Goal: Task Accomplishment & Management: Use online tool/utility

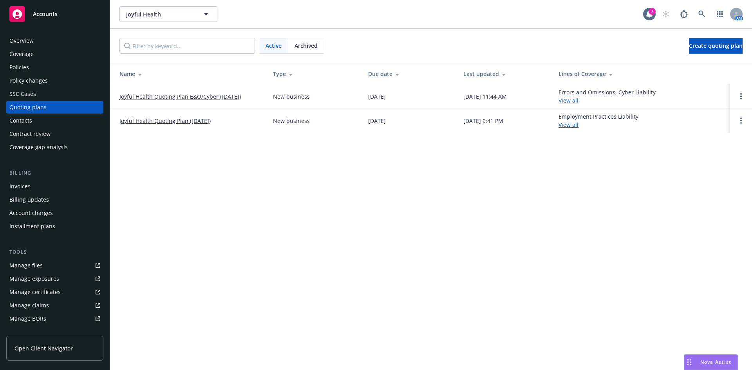
click at [718, 359] on span "Nova Assist" at bounding box center [715, 362] width 31 height 7
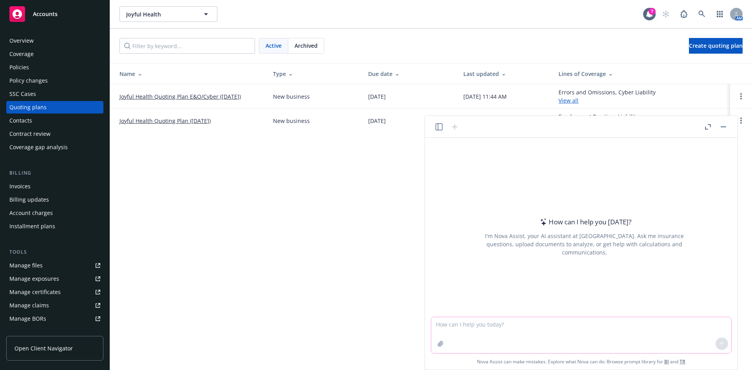
click at [661, 322] on textarea at bounding box center [581, 335] width 300 height 36
type textarea "what line of coverage is damage to rented premises under"
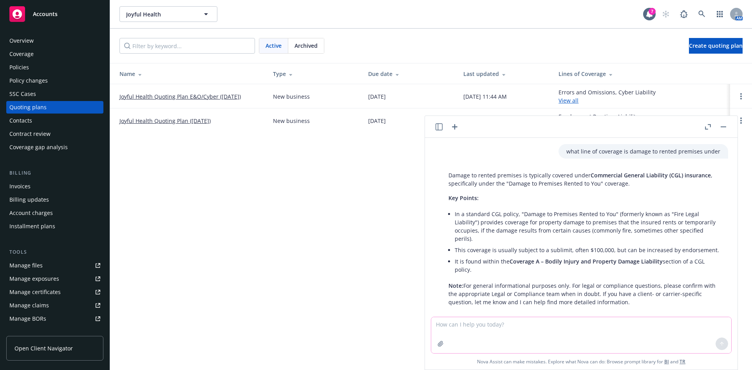
scroll to position [3, 0]
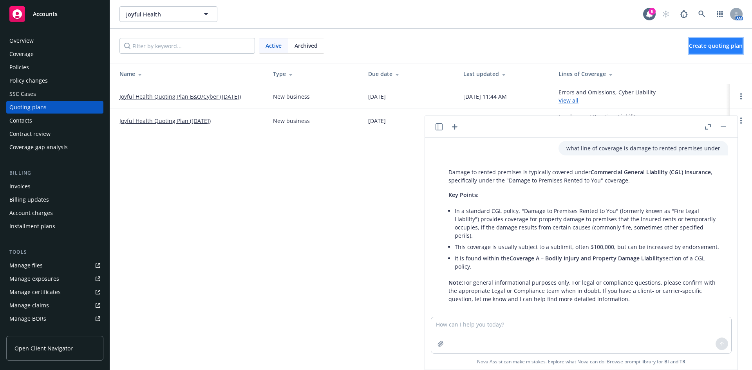
click at [711, 47] on span "Create quoting plan" at bounding box center [716, 45] width 54 height 7
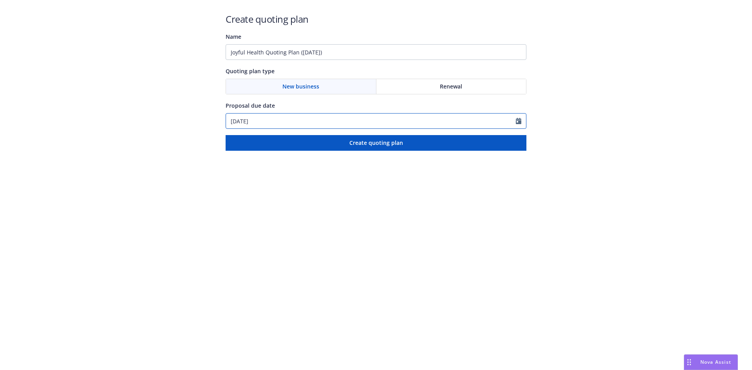
click at [516, 121] on icon "Calendar" at bounding box center [518, 121] width 5 height 6
select select "8"
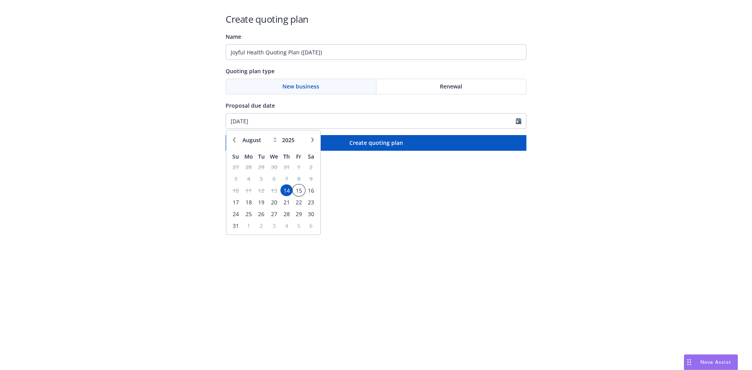
click at [301, 192] on span "15" at bounding box center [298, 191] width 11 height 10
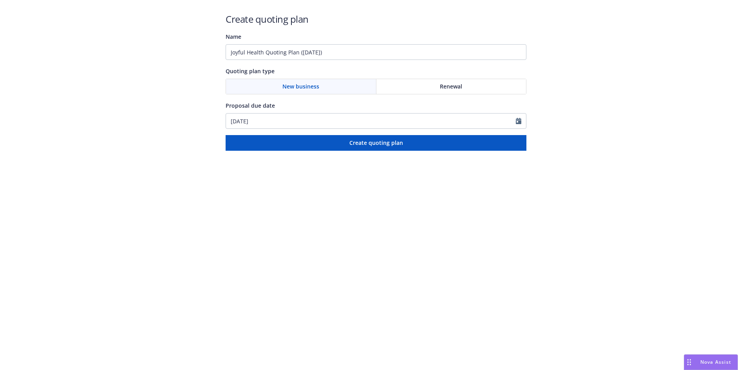
type input "08/15/2025"
click at [329, 53] on input "Joyful Health Quoting Plan (2025-08-14)" at bounding box center [376, 52] width 301 height 16
click at [265, 53] on input "Joyful Health Quoting Plan (2025-08-14)" at bounding box center [376, 52] width 301 height 16
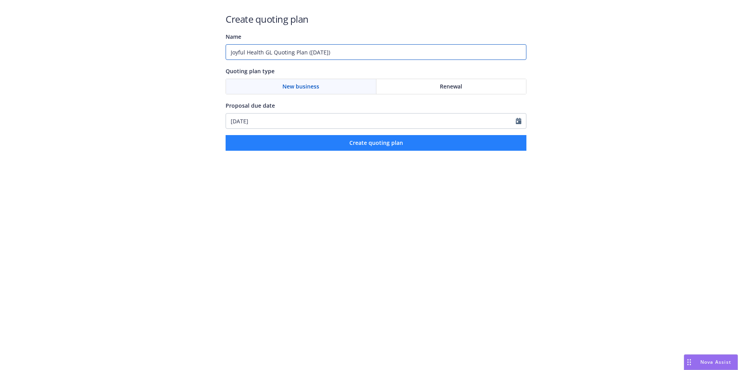
type input "Joyful Health GL Quoting Plan (2025-08-14)"
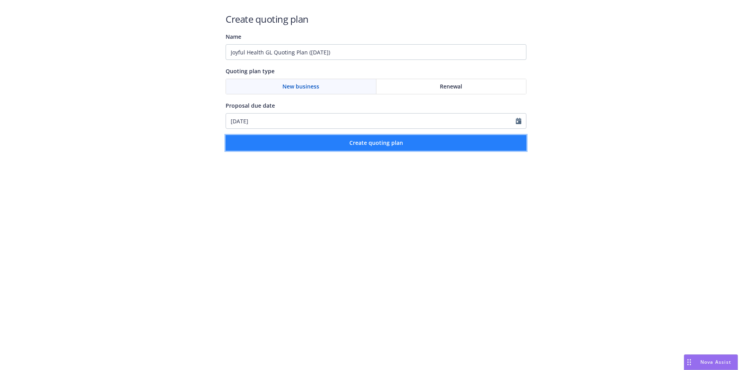
drag, startPoint x: 283, startPoint y: 145, endPoint x: 292, endPoint y: 149, distance: 9.8
click at [283, 146] on button "Create quoting plan" at bounding box center [376, 143] width 301 height 16
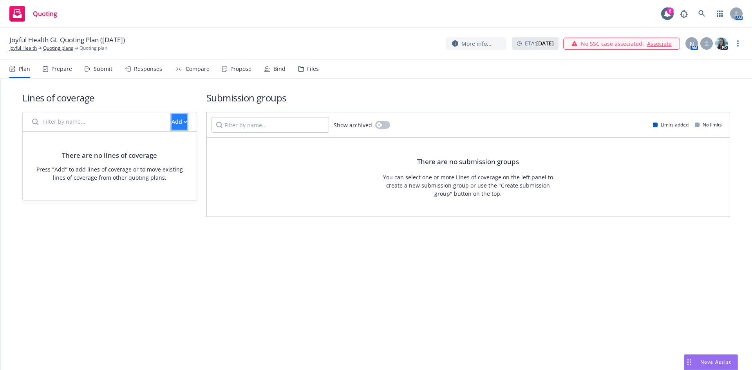
click at [173, 118] on div "Add" at bounding box center [180, 121] width 16 height 15
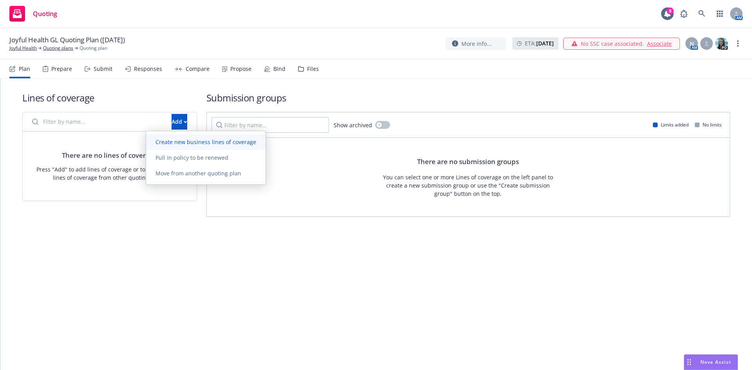
click at [166, 141] on span "Create new business lines of coverage" at bounding box center [205, 141] width 119 height 7
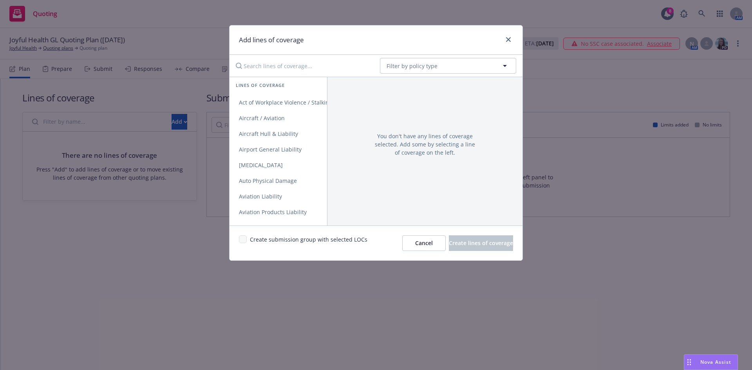
click at [342, 67] on input "Search lines of coverage..." at bounding box center [302, 66] width 143 height 16
type input "ge"
click at [261, 104] on span "General Liability" at bounding box center [260, 102] width 61 height 7
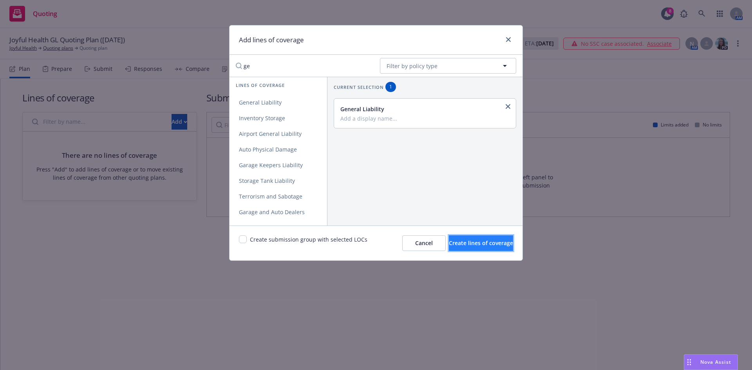
click at [449, 242] on button "Create lines of coverage" at bounding box center [481, 243] width 64 height 16
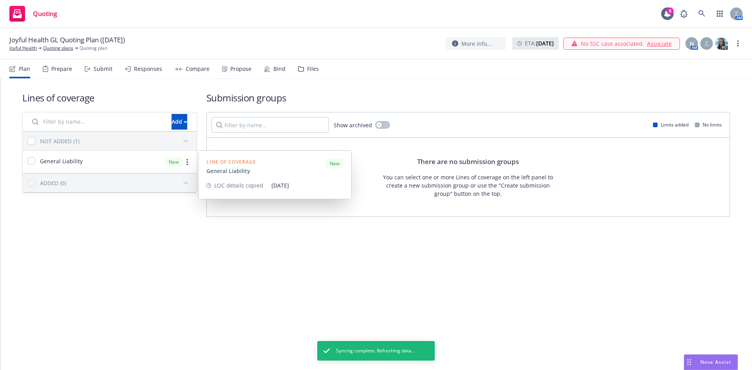
click at [130, 160] on div "General Liability New" at bounding box center [110, 162] width 174 height 22
click at [37, 161] on div "General Liability" at bounding box center [54, 161] width 55 height 9
checkbox input "true"
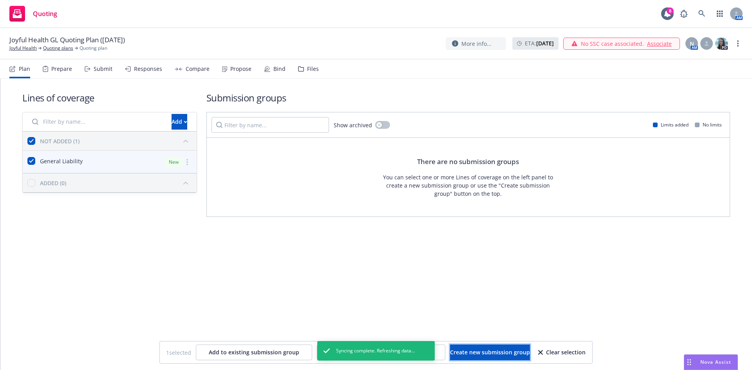
drag, startPoint x: 488, startPoint y: 351, endPoint x: 486, endPoint y: 345, distance: 5.7
click at [488, 350] on span "Create new submission group" at bounding box center [490, 352] width 80 height 7
checkbox input "false"
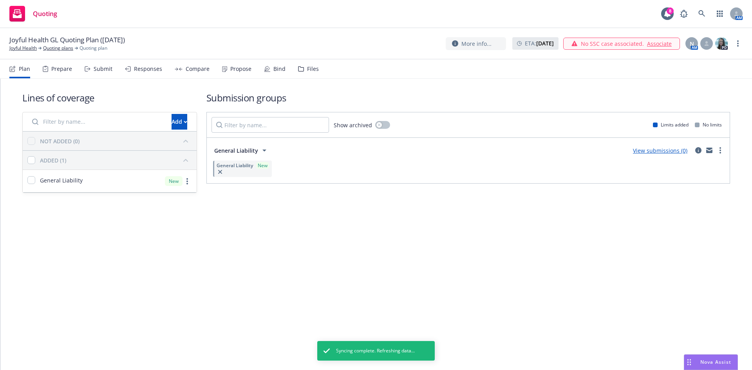
click at [95, 70] on div "Submit" at bounding box center [103, 69] width 19 height 6
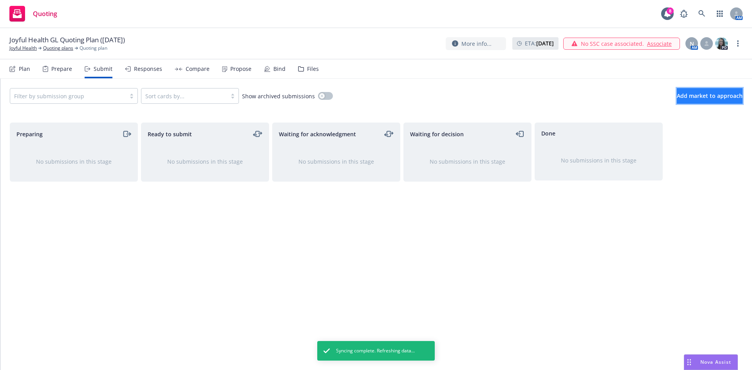
click at [677, 96] on span "Add market to approach" at bounding box center [710, 95] width 66 height 7
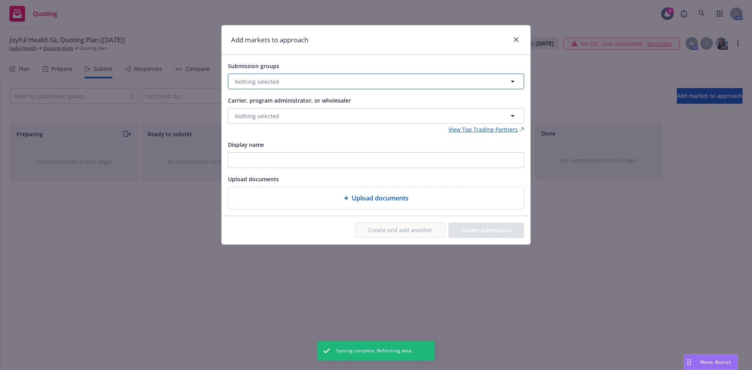
click at [269, 77] on button "Nothing selected" at bounding box center [376, 82] width 296 height 16
drag, startPoint x: 271, startPoint y: 121, endPoint x: 261, endPoint y: 118, distance: 10.3
click at [270, 121] on strong "General Liability" at bounding box center [271, 119] width 44 height 7
checkbox input "true"
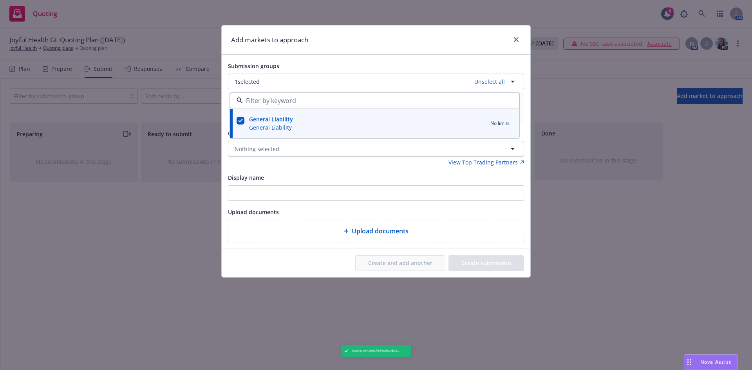
drag, startPoint x: 254, startPoint y: 168, endPoint x: 255, endPoint y: 159, distance: 9.8
click at [255, 168] on div "Submission groups 1 selected Unselect all General Liability General Liability N…" at bounding box center [376, 151] width 296 height 181
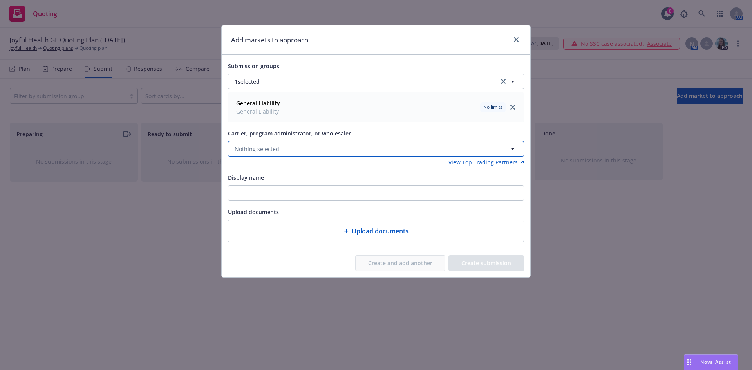
click at [254, 150] on span "Nothing selected" at bounding box center [257, 149] width 45 height 8
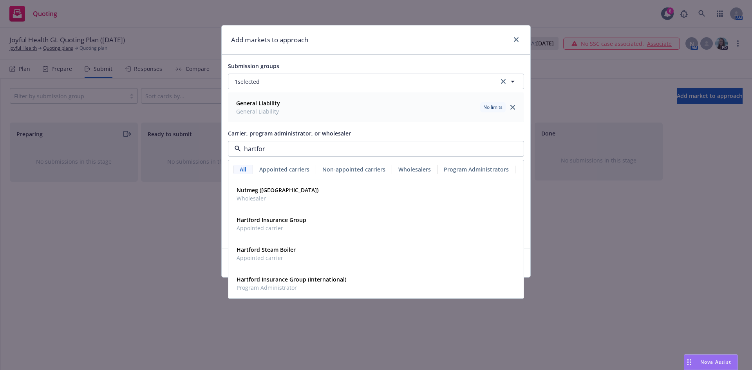
type input "hartford"
drag, startPoint x: 291, startPoint y: 217, endPoint x: 286, endPoint y: 216, distance: 5.0
click at [291, 218] on strong "Hartford Insurance Group" at bounding box center [272, 219] width 70 height 7
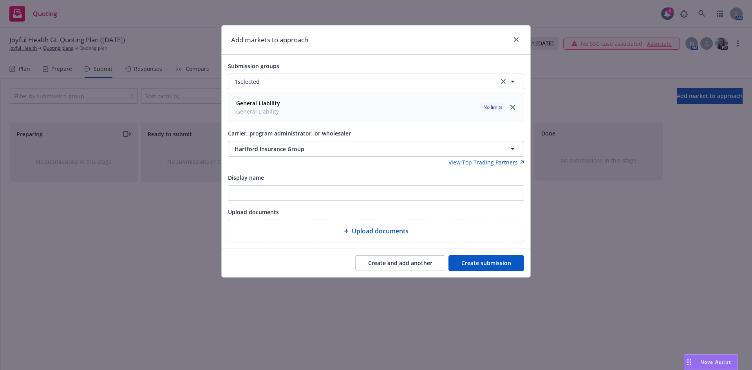
click at [468, 266] on button "Create submission" at bounding box center [487, 263] width 76 height 16
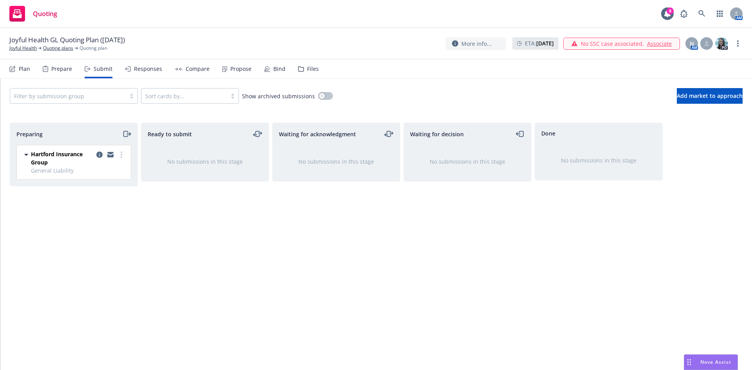
click at [298, 69] on icon at bounding box center [301, 68] width 6 height 5
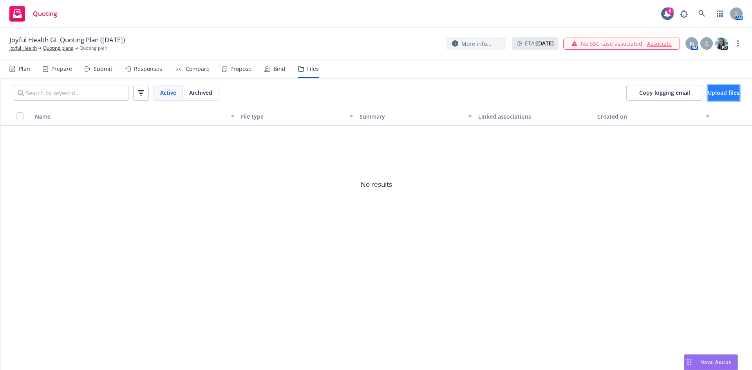
click at [708, 94] on span "Upload files" at bounding box center [724, 92] width 32 height 7
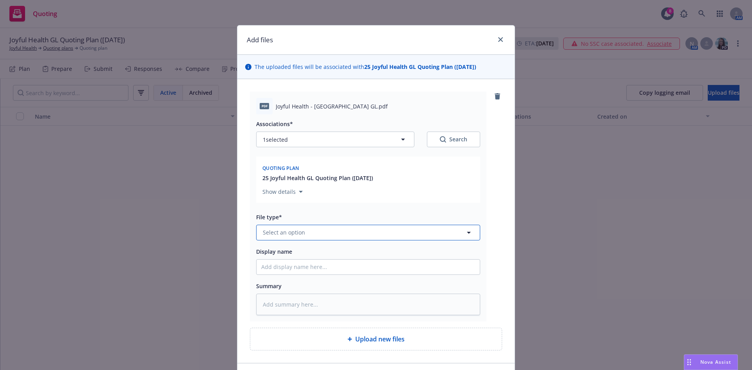
drag, startPoint x: 404, startPoint y: 233, endPoint x: 408, endPoint y: 235, distance: 4.0
click at [404, 233] on button "Select an option" at bounding box center [368, 233] width 224 height 16
type input "quote"
drag, startPoint x: 384, startPoint y: 197, endPoint x: 386, endPoint y: 209, distance: 12.7
click at [384, 197] on div "Quote" at bounding box center [368, 190] width 223 height 21
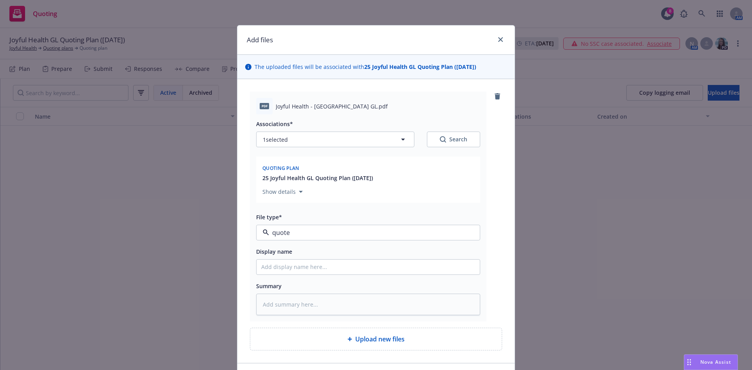
type textarea "x"
click at [364, 271] on input "Display name" at bounding box center [368, 267] width 223 height 15
type input "Hanover BOP"
drag, startPoint x: 313, startPoint y: 260, endPoint x: 232, endPoint y: 270, distance: 81.3
click at [232, 270] on div "Add files The uploaded files will be associated with 25 Joyful Health GL Quotin…" at bounding box center [376, 185] width 752 height 370
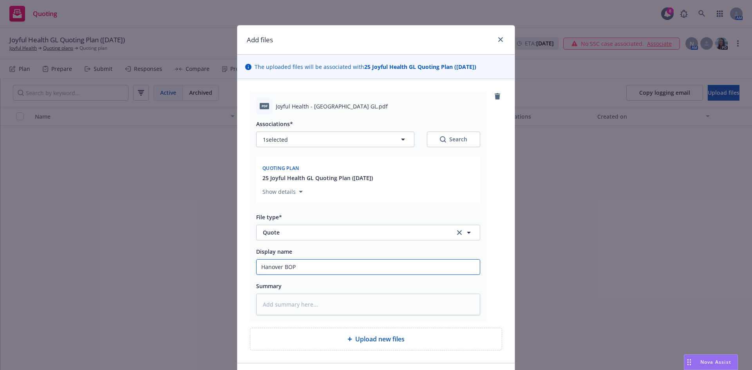
type textarea "x"
type input "Hartford BOP"
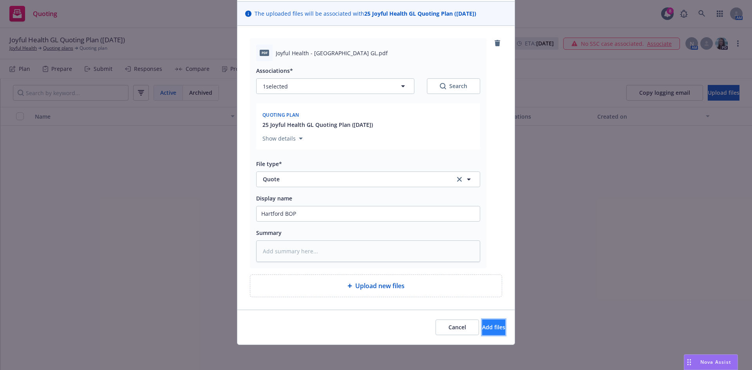
click at [482, 329] on span "Add files" at bounding box center [493, 327] width 23 height 7
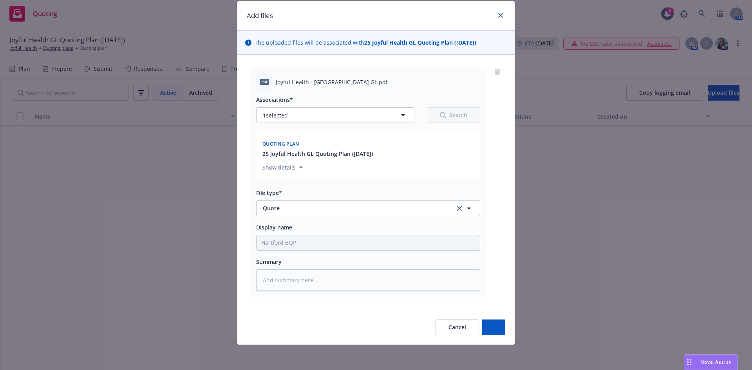
type textarea "x"
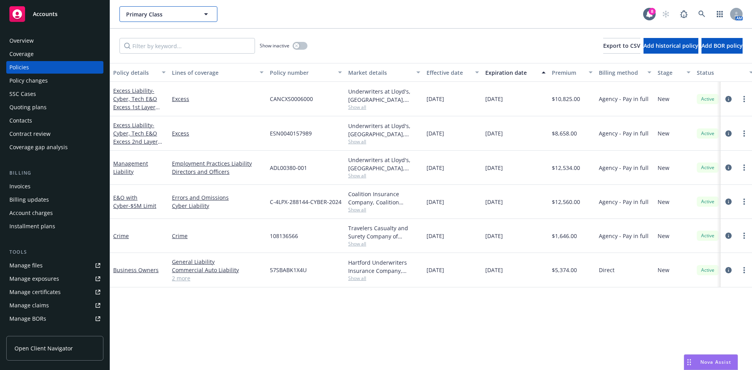
click at [154, 20] on button "Primary Class" at bounding box center [168, 14] width 98 height 16
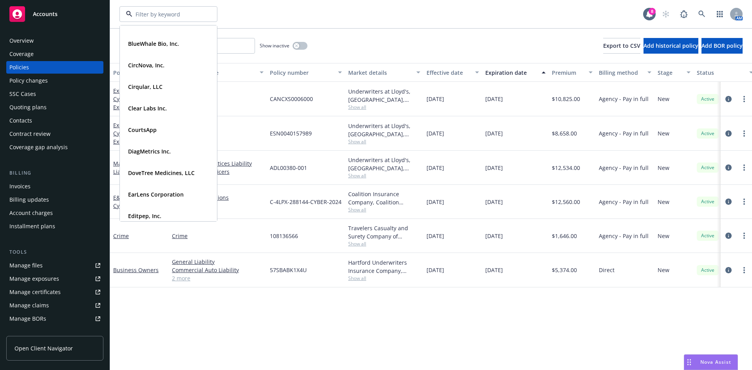
scroll to position [470, 0]
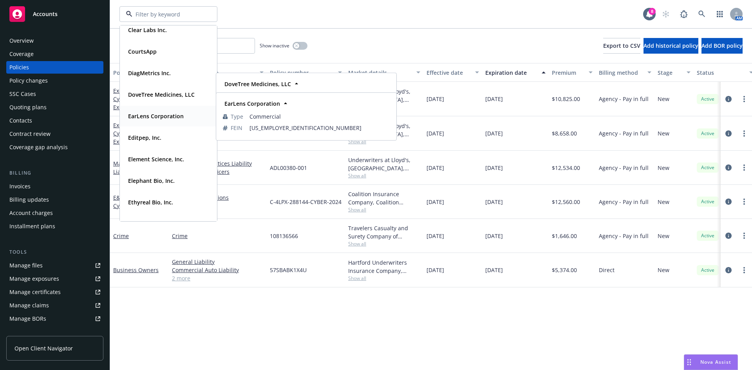
click at [162, 113] on strong "EarLens Corporation" at bounding box center [156, 115] width 56 height 7
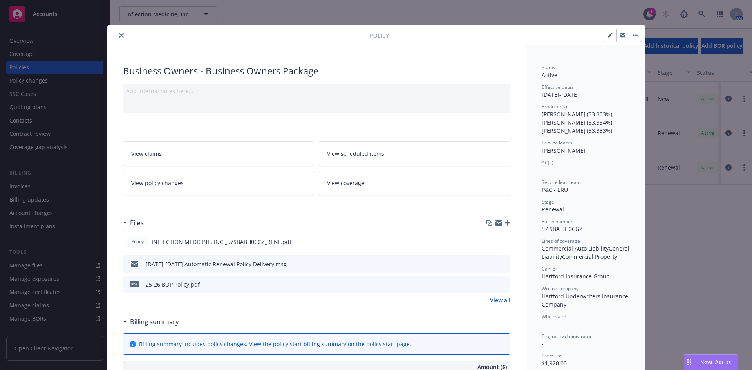
scroll to position [118, 0]
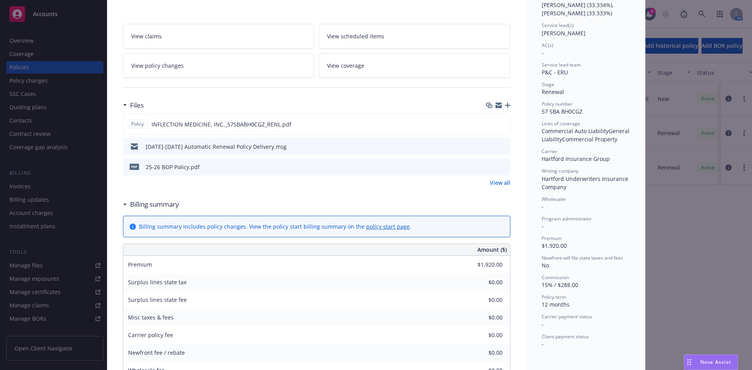
click at [96, 24] on div "Policy Business Owners - Business Owners Package Add internal notes here... Vie…" at bounding box center [376, 185] width 752 height 370
drag, startPoint x: 78, startPoint y: 16, endPoint x: 60, endPoint y: 13, distance: 18.4
click at [77, 16] on div "Policy Business Owners - Business Owners Package Add internal notes here... Vie…" at bounding box center [376, 185] width 752 height 370
click at [46, 12] on div "Policy Business Owners - Business Owners Package Add internal notes here... Vie…" at bounding box center [376, 185] width 752 height 370
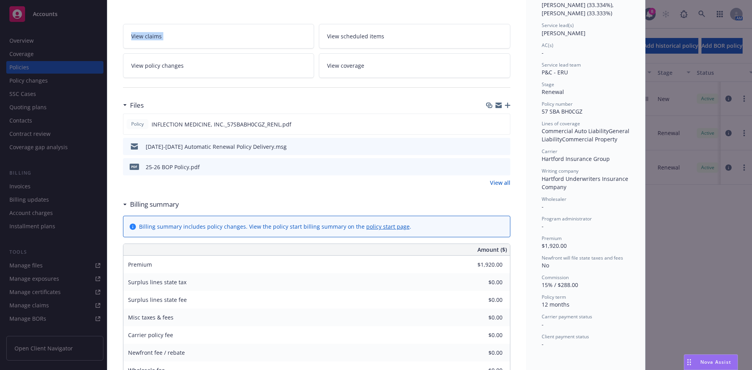
click at [46, 12] on div "Policy Business Owners - Business Owners Package Add internal notes here... Vie…" at bounding box center [376, 185] width 752 height 370
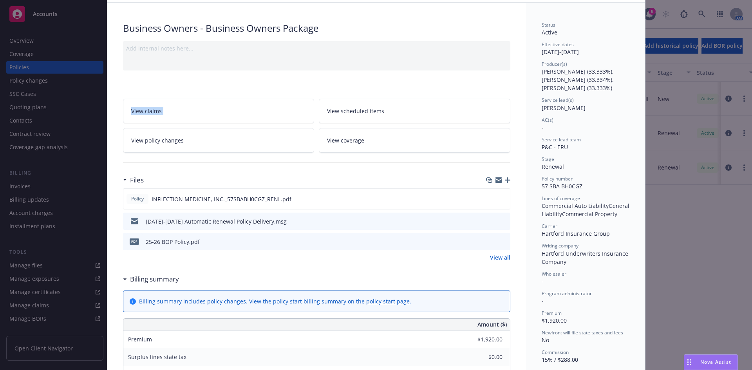
scroll to position [0, 0]
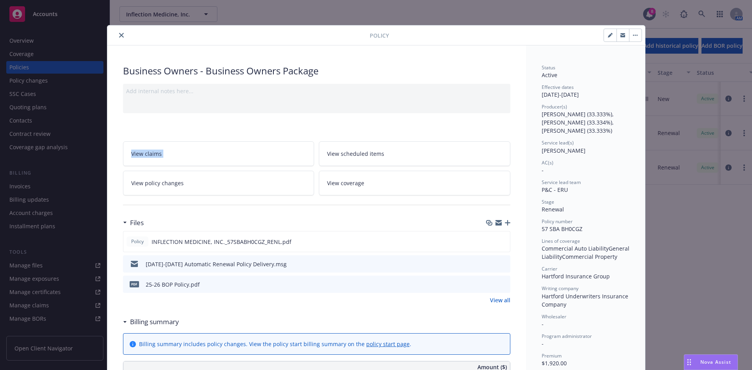
drag, startPoint x: 121, startPoint y: 36, endPoint x: 113, endPoint y: 34, distance: 8.6
click at [119, 35] on button "close" at bounding box center [121, 35] width 9 height 9
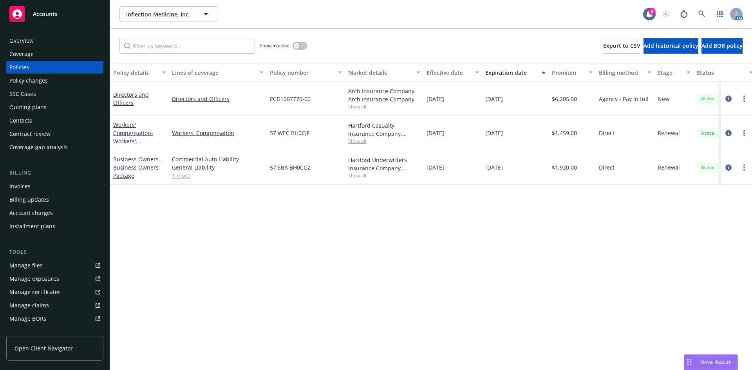
drag, startPoint x: 86, startPoint y: 22, endPoint x: 92, endPoint y: 22, distance: 5.5
click at [87, 22] on div "Accounts" at bounding box center [54, 14] width 91 height 16
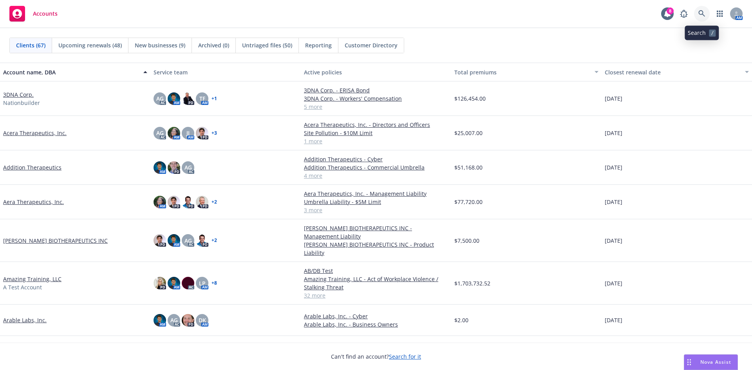
click at [703, 9] on link at bounding box center [702, 14] width 16 height 16
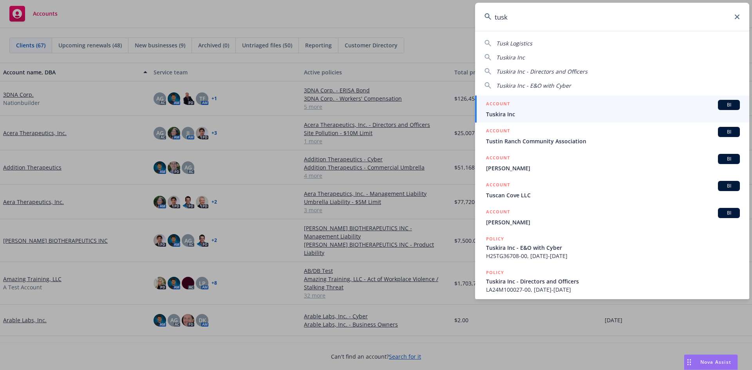
click at [527, 42] on span "Tusk Logistics" at bounding box center [514, 43] width 36 height 7
type input "Tusk Logistics"
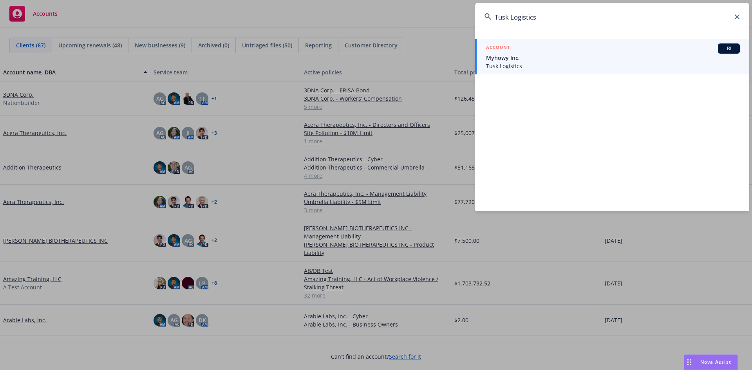
click at [524, 53] on div "ACCOUNT BI" at bounding box center [613, 48] width 254 height 10
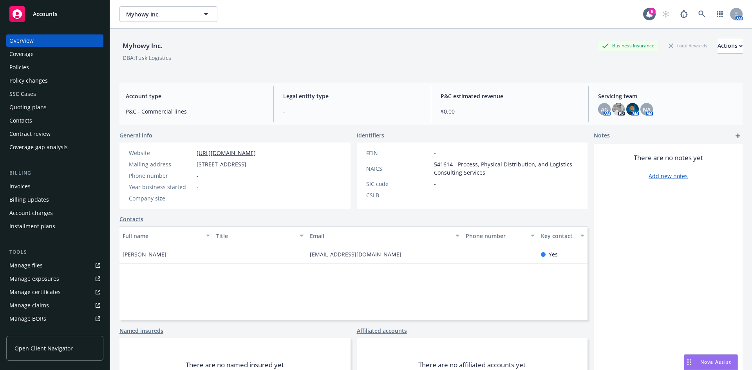
click at [55, 83] on div "Policy changes" at bounding box center [54, 80] width 91 height 13
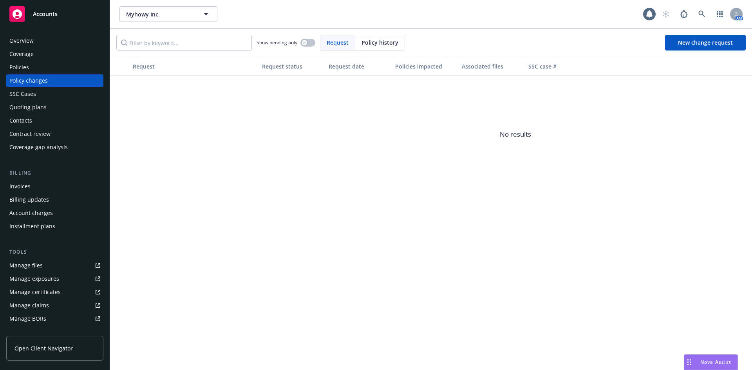
click at [46, 103] on div "Quoting plans" at bounding box center [54, 107] width 91 height 13
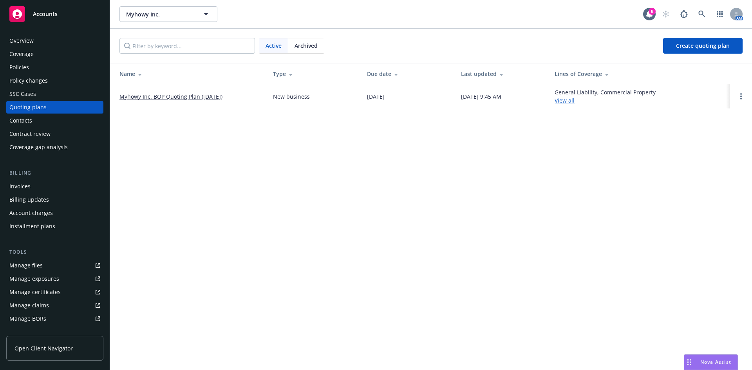
click at [144, 100] on link "Myhowy Inc. BOP Quoting Plan ([DATE])" at bounding box center [170, 96] width 103 height 8
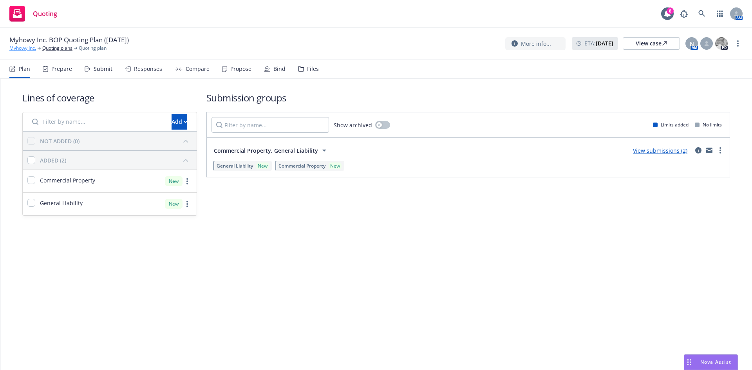
click at [29, 47] on link "Myhowy Inc." at bounding box center [22, 48] width 27 height 7
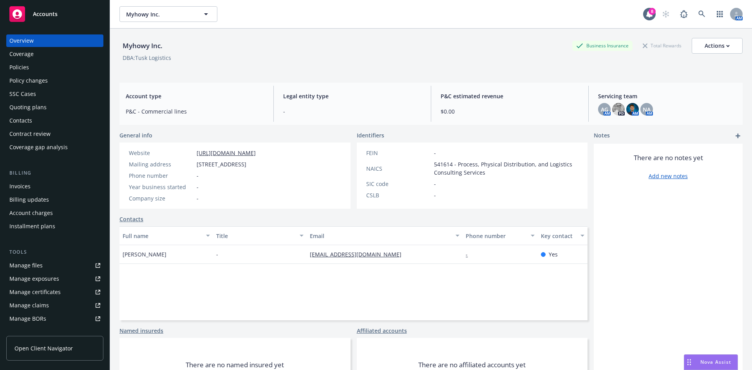
click at [31, 104] on div "Quoting plans" at bounding box center [27, 107] width 37 height 13
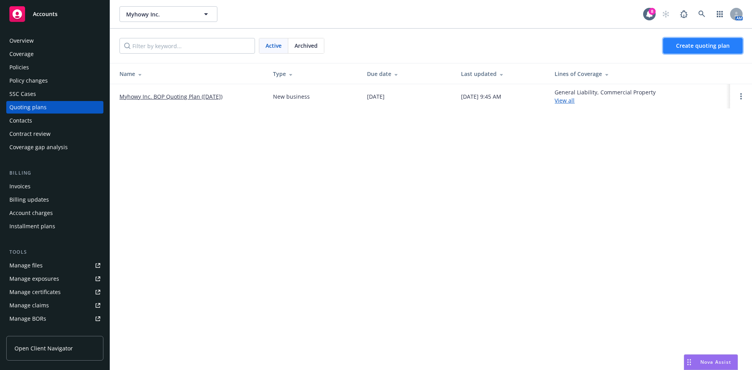
click at [685, 50] on link "Create quoting plan" at bounding box center [703, 46] width 80 height 16
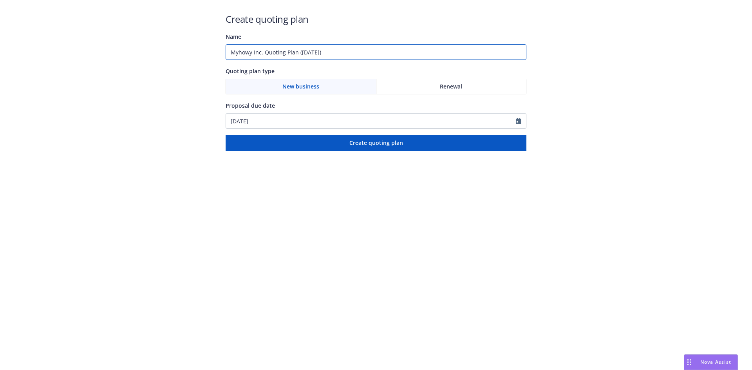
drag, startPoint x: 265, startPoint y: 52, endPoint x: 274, endPoint y: 65, distance: 16.0
click at [265, 53] on input "Myhowy Inc. Quoting Plan ([DATE])" at bounding box center [376, 52] width 301 height 16
type input "Myhowy Inc. Tech E&O/Cyber Quoting Plan ([DATE])"
click at [517, 121] on icon "Calendar" at bounding box center [518, 121] width 5 height 6
select select "8"
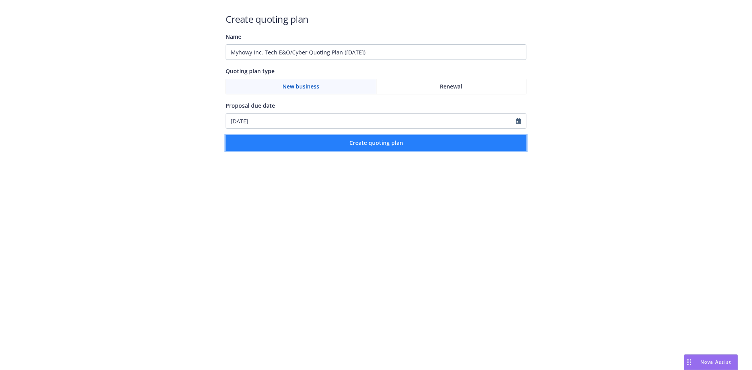
click at [461, 141] on button "Create quoting plan" at bounding box center [376, 143] width 301 height 16
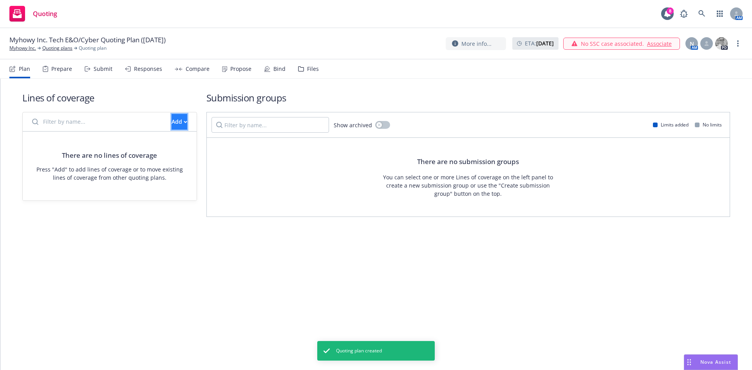
click at [172, 125] on button "Add" at bounding box center [180, 122] width 16 height 16
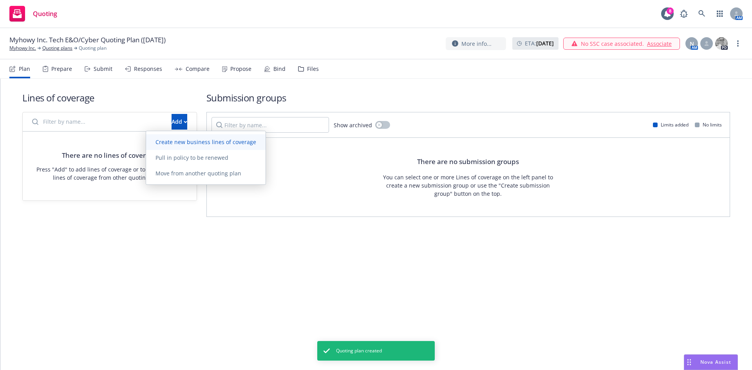
click at [175, 146] on link "Create new business lines of coverage" at bounding box center [205, 142] width 119 height 16
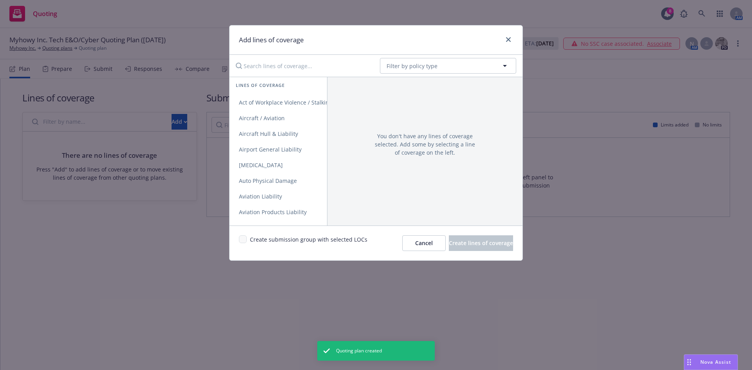
click at [276, 70] on input "Search lines of coverage..." at bounding box center [302, 66] width 143 height 16
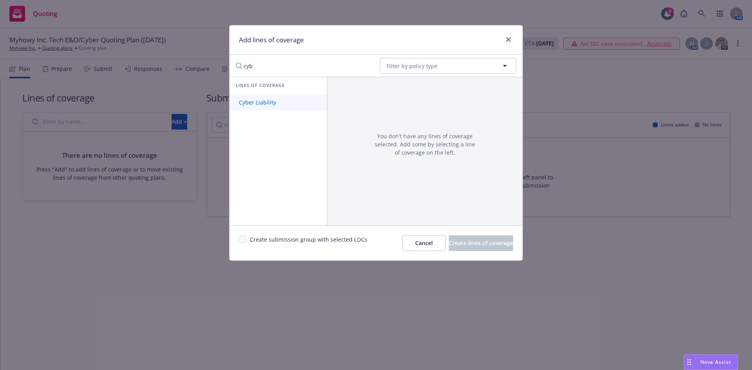
type input "cyb"
click at [264, 105] on span "Cyber Liability" at bounding box center [258, 102] width 56 height 7
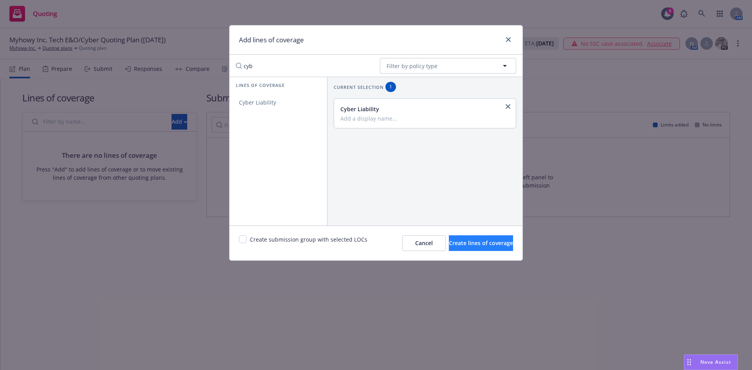
drag, startPoint x: 449, startPoint y: 254, endPoint x: 449, endPoint y: 250, distance: 4.7
click at [449, 251] on div "Create submission group with selected LOCs Cancel Create lines of coverage" at bounding box center [376, 243] width 293 height 35
click at [449, 246] on span "Create lines of coverage" at bounding box center [481, 242] width 64 height 7
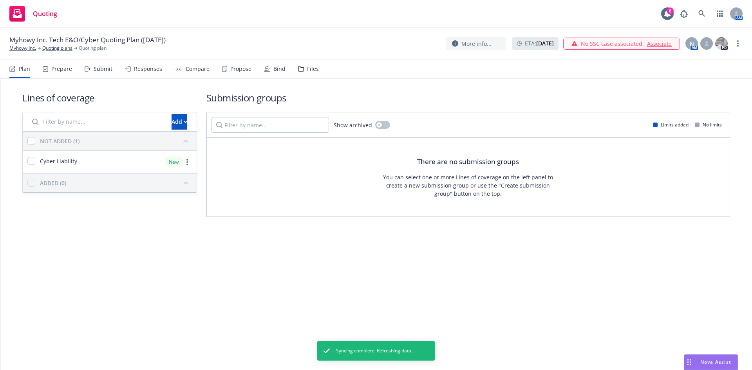
click at [112, 162] on div "Cyber Liability New" at bounding box center [110, 162] width 174 height 22
click at [34, 158] on input "checkbox" at bounding box center [31, 161] width 8 height 8
checkbox input "true"
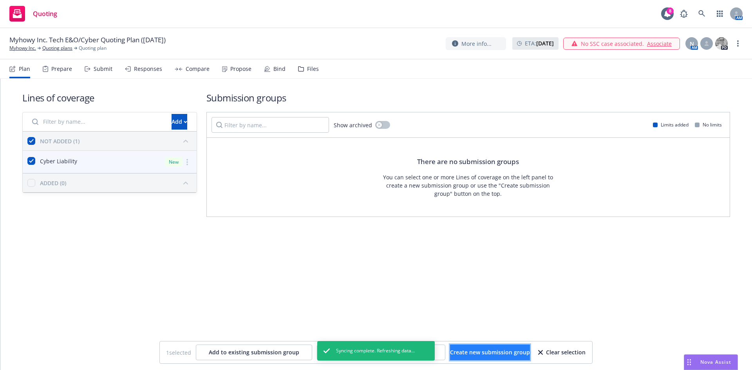
click at [480, 351] on span "Create new submission group" at bounding box center [490, 352] width 80 height 7
checkbox input "false"
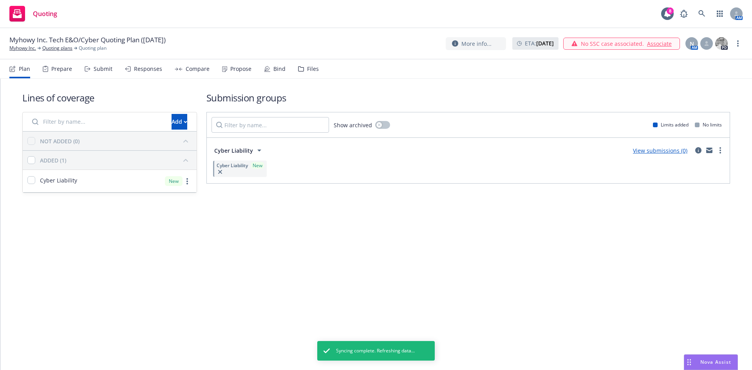
click at [97, 76] on div "Submit" at bounding box center [99, 69] width 28 height 19
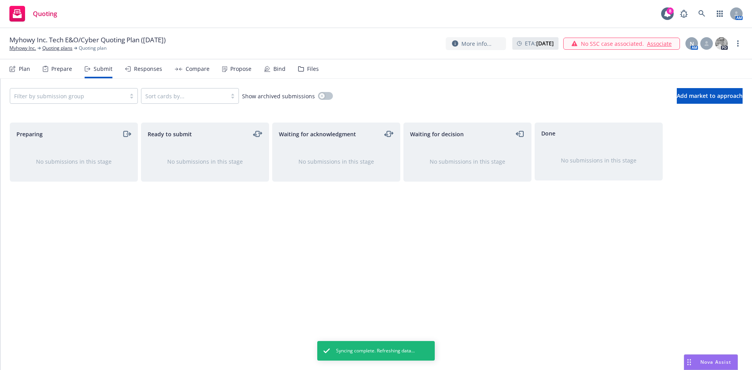
click at [721, 105] on div "Filter by submission group Sort cards by... Show archived submissions Add marke…" at bounding box center [376, 96] width 752 height 34
click at [715, 98] on span "Add market to approach" at bounding box center [710, 95] width 66 height 7
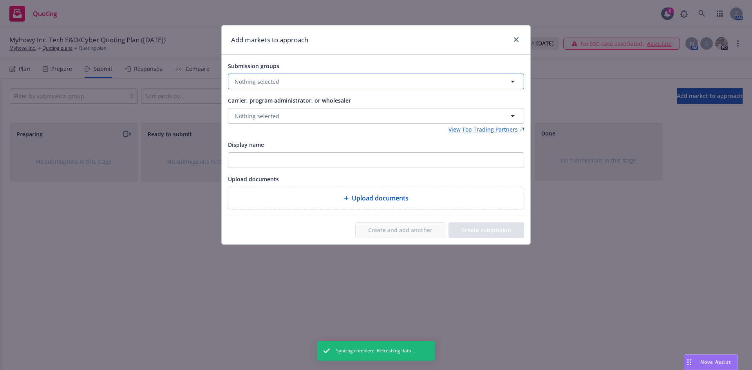
click at [422, 81] on button "Nothing selected" at bounding box center [376, 82] width 296 height 16
drag, startPoint x: 407, startPoint y: 121, endPoint x: 393, endPoint y: 124, distance: 14.8
click at [407, 120] on div "Cyber Liability Cyber Liability No limits" at bounding box center [380, 124] width 268 height 20
checkbox input "true"
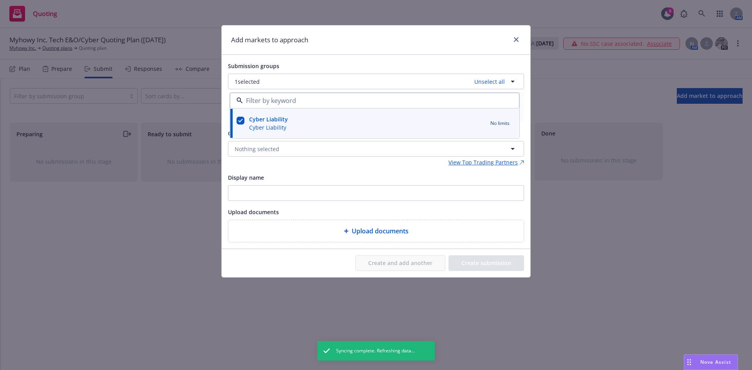
click at [365, 168] on div "Submission groups 1 selected Unselect all Cyber Liability Cyber Liability No li…" at bounding box center [376, 151] width 296 height 181
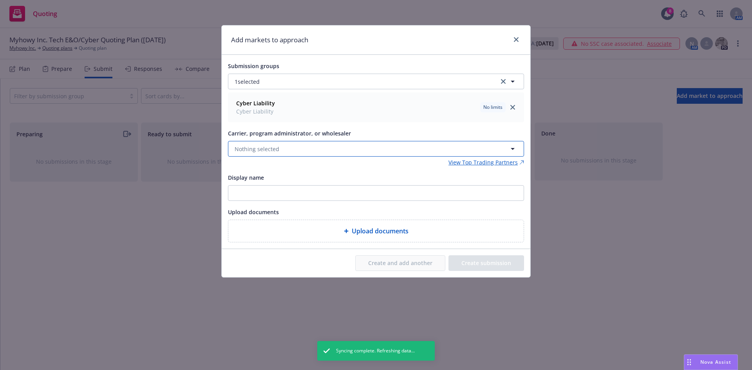
click at [356, 149] on button "Nothing selected" at bounding box center [376, 149] width 296 height 16
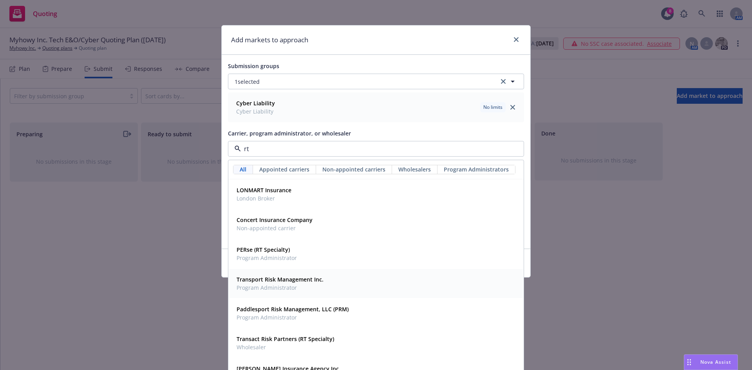
type input "rt s"
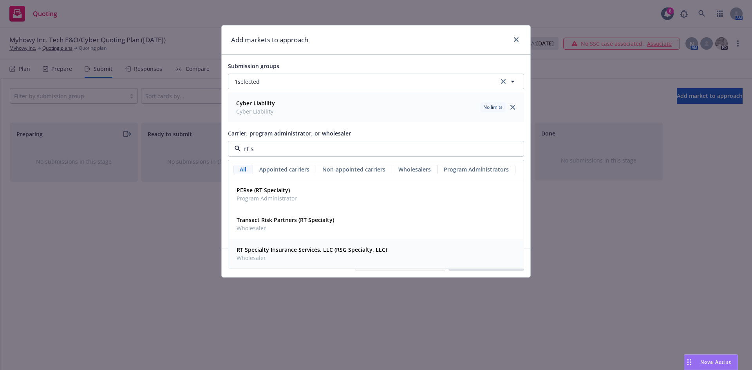
click at [300, 253] on strong "RT Specialty Insurance Services, LLC (RSG Specialty, LLC)" at bounding box center [312, 249] width 150 height 7
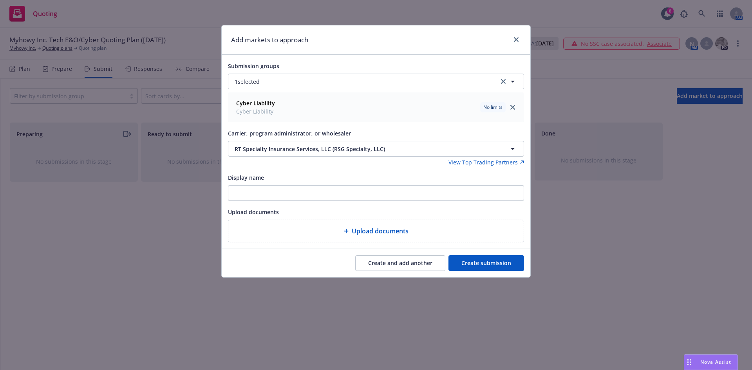
click at [469, 264] on button "Create submission" at bounding box center [487, 263] width 76 height 16
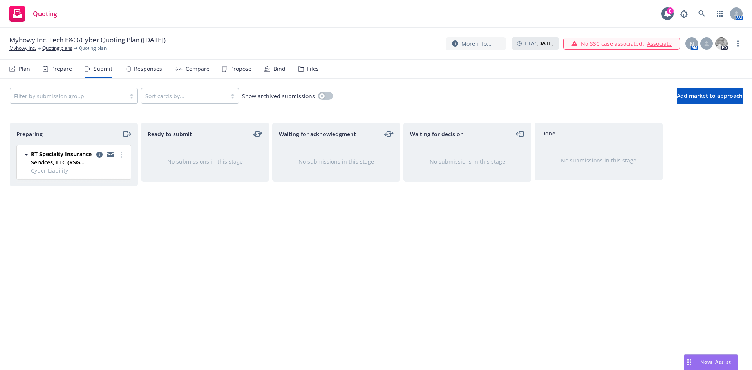
click at [311, 73] on div "Files" at bounding box center [308, 69] width 21 height 19
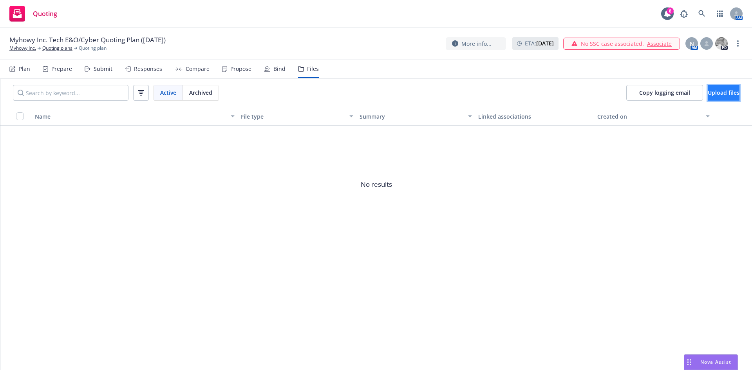
click at [708, 89] on button "Upload files" at bounding box center [724, 93] width 32 height 16
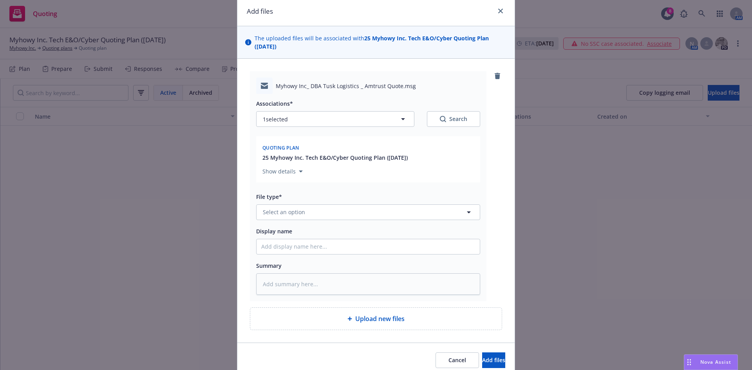
scroll to position [61, 0]
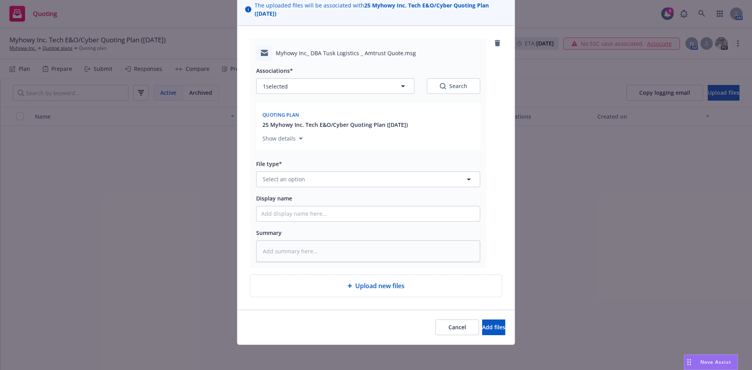
type textarea "x"
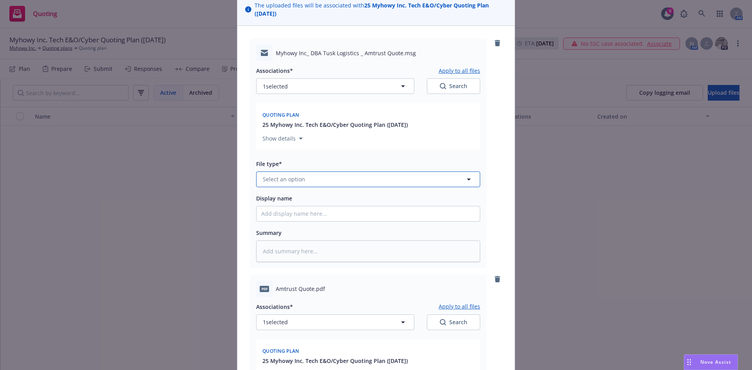
click at [304, 180] on button "Select an option" at bounding box center [368, 180] width 224 height 16
type input "quote"
click at [275, 219] on span "Quote received" at bounding box center [284, 222] width 41 height 8
click at [287, 221] on input "Display name" at bounding box center [368, 213] width 223 height 15
type textarea "x"
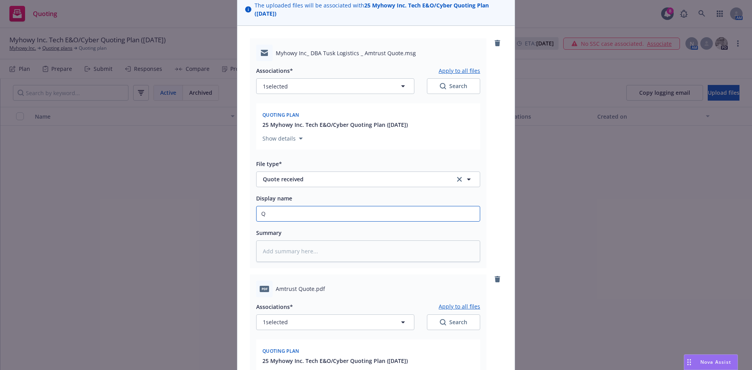
type input "Q"
type textarea "x"
type input "Qu"
type textarea "x"
type input "Quo"
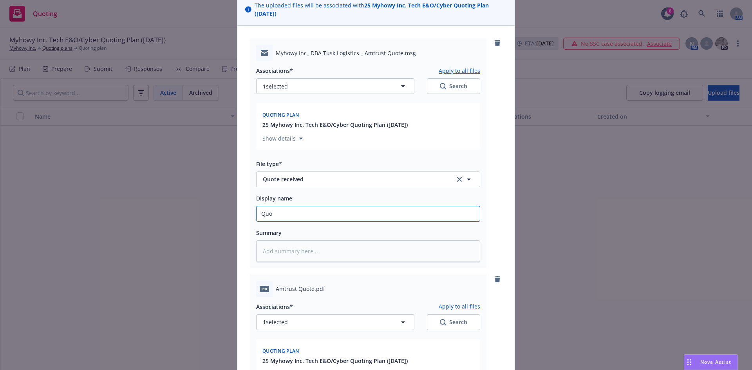
type textarea "x"
type input "Quote"
type textarea "x"
type input "Quote"
type textarea "x"
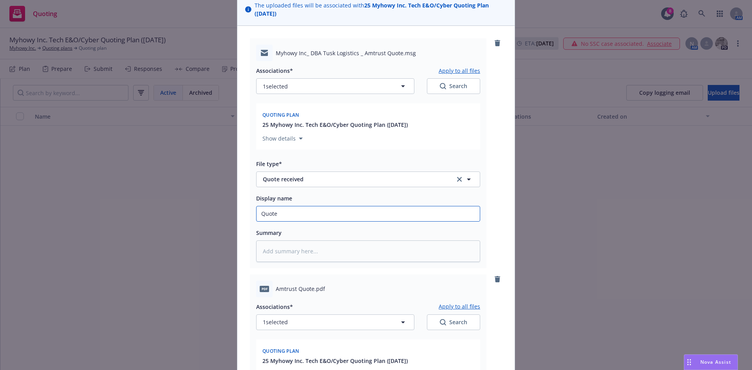
type input "Quote e"
type textarea "x"
type input "Quote em"
type textarea "x"
type input "Quote ema"
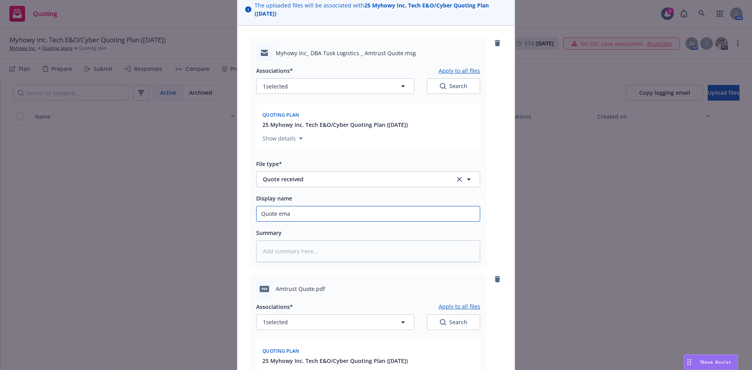
type textarea "x"
type input "Quote emai"
type textarea "x"
type input "Quote email"
click at [404, 82] on icon "button" at bounding box center [402, 85] width 9 height 9
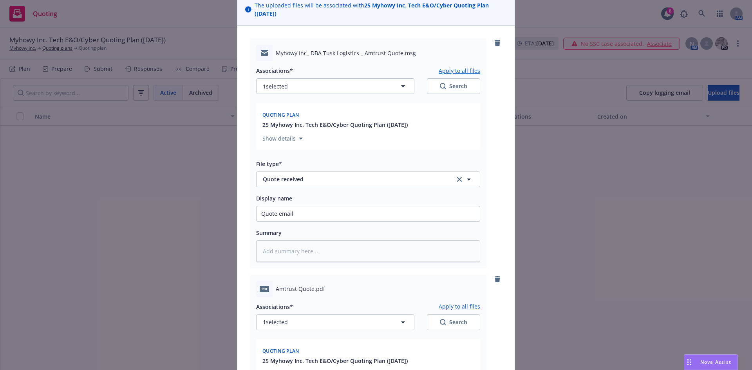
type textarea "x"
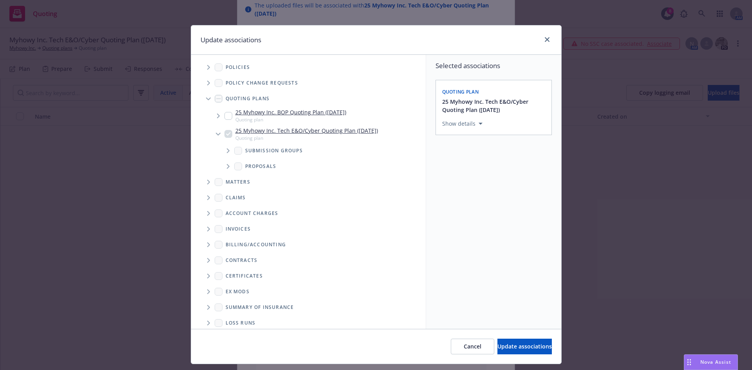
click at [222, 147] on span "Tree Example" at bounding box center [228, 151] width 13 height 13
click at [237, 170] on icon "Tree Example" at bounding box center [238, 170] width 3 height 5
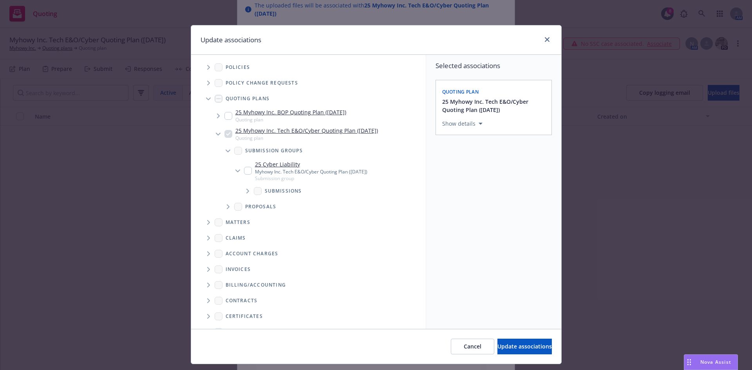
click at [243, 193] on span "Tree Example" at bounding box center [247, 191] width 13 height 13
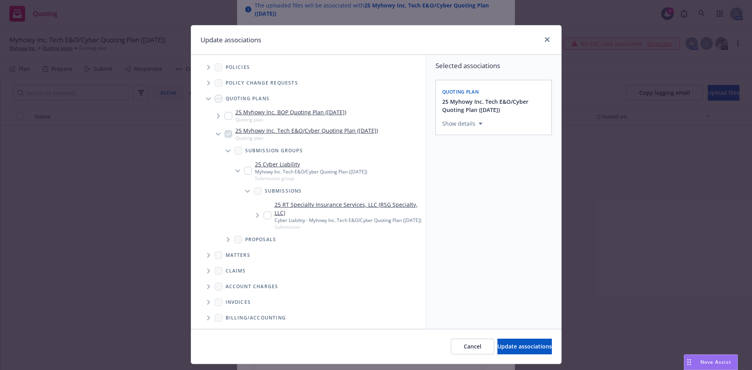
click at [264, 218] on input "Tree Example" at bounding box center [268, 216] width 8 height 8
checkbox input "true"
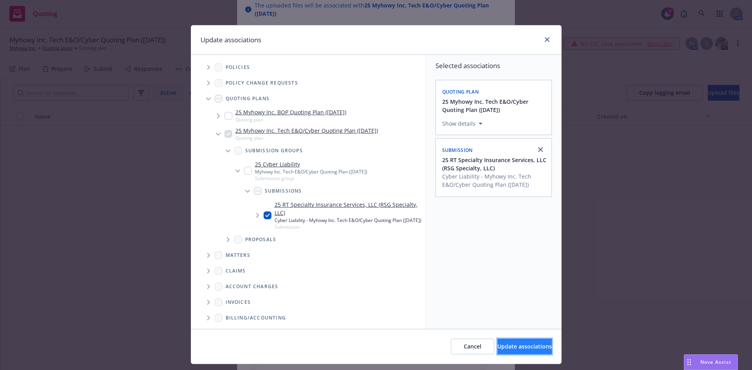
click at [497, 346] on span "Update associations" at bounding box center [524, 346] width 54 height 7
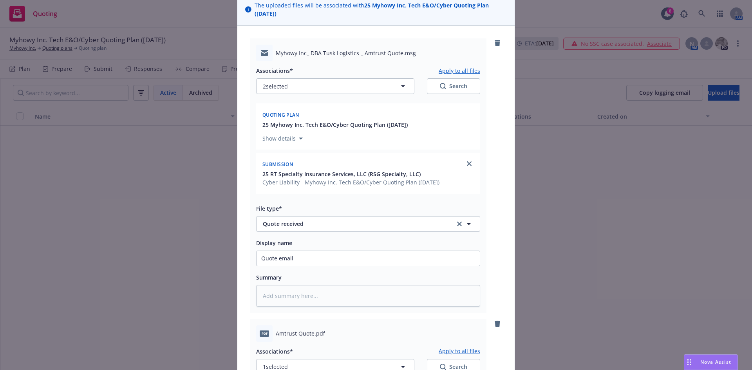
click at [463, 72] on button "Apply to all files" at bounding box center [460, 70] width 42 height 9
type textarea "x"
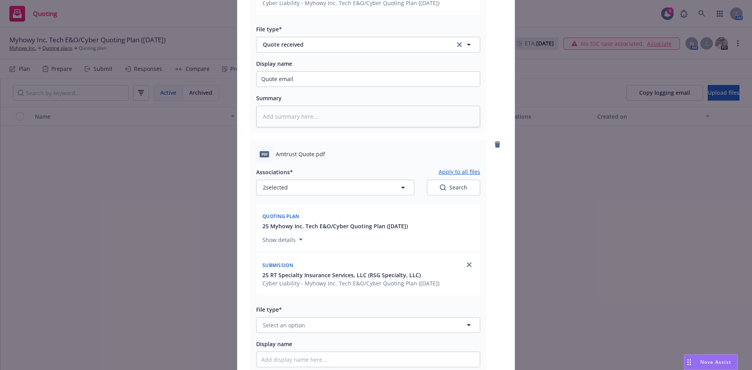
scroll to position [257, 0]
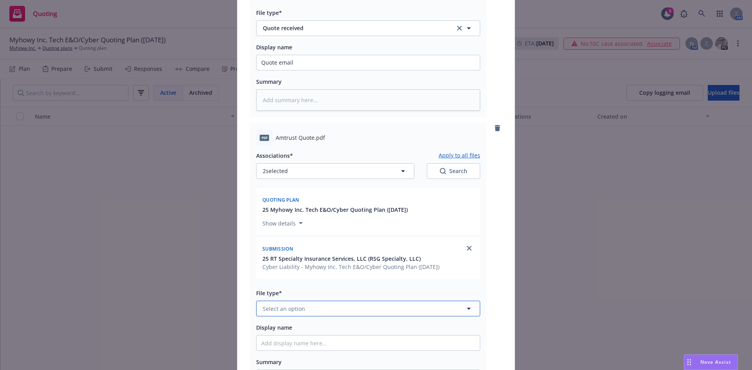
click at [333, 305] on button "Select an option" at bounding box center [368, 309] width 224 height 16
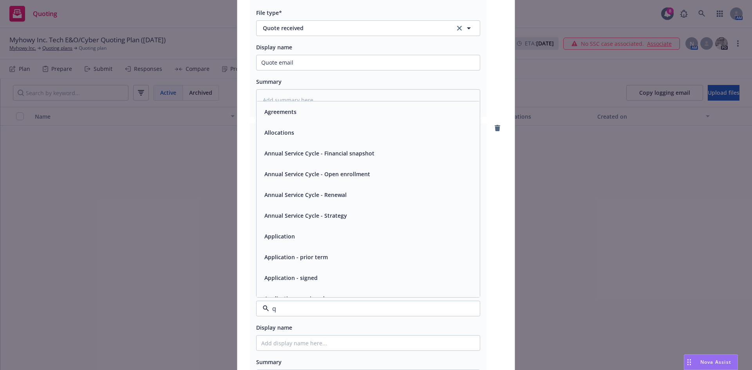
type input "qu"
click at [302, 117] on div "Quote" at bounding box center [368, 111] width 214 height 11
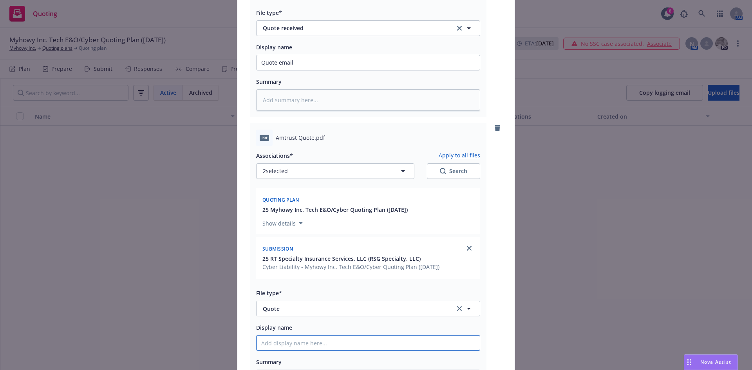
click at [297, 70] on input "Display name" at bounding box center [368, 62] width 223 height 15
type textarea "x"
type input "P"
type textarea "x"
type input "Ph"
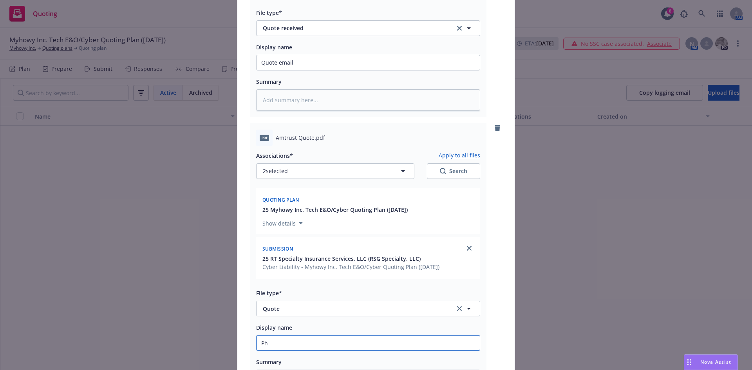
type textarea "x"
type input "Phy"
type textarea "x"
type input "Phys"
type textarea "x"
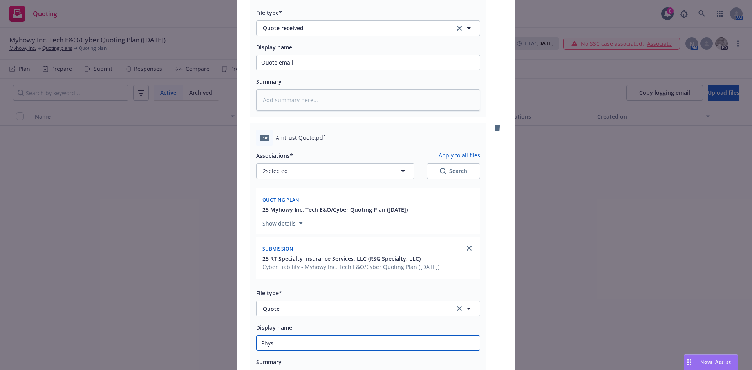
type input "Physi"
type textarea "x"
type input "Physic"
type textarea "x"
type input "Physica"
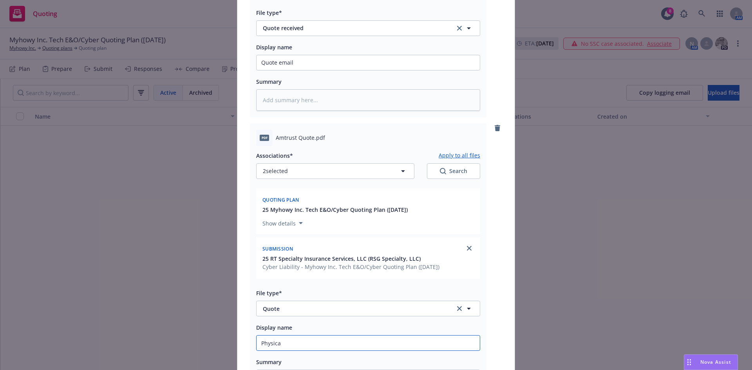
type textarea "x"
type input "Physical"
type textarea "x"
type input "Physical"
type textarea "x"
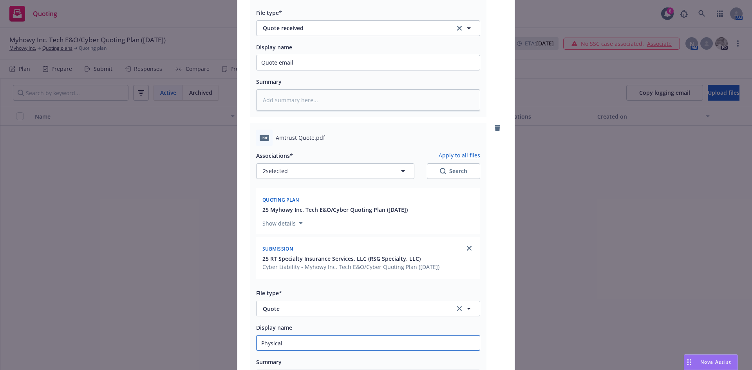
type input "Physical T"
type textarea "x"
type input "Physical Te"
type textarea "x"
type input "Physical Ter"
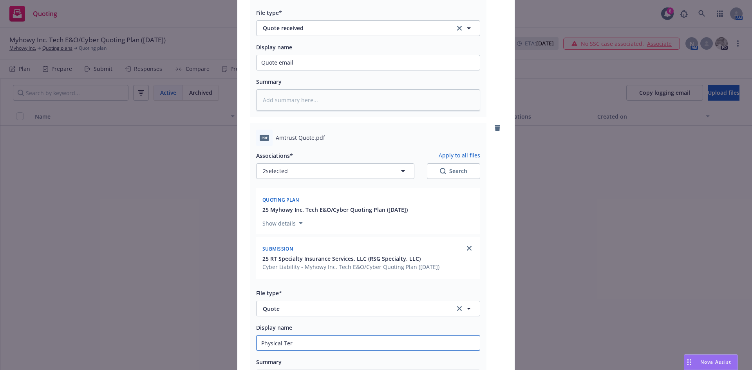
type textarea "x"
type input "Physical Term"
type textarea "x"
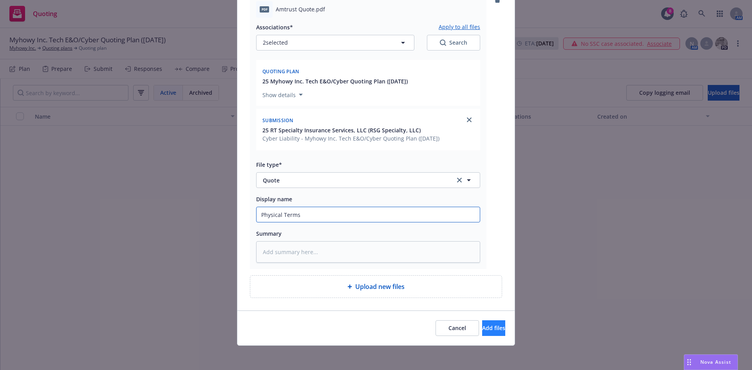
scroll to position [387, 0]
type input "Physical Terms"
click at [482, 329] on button "Add files" at bounding box center [493, 328] width 23 height 16
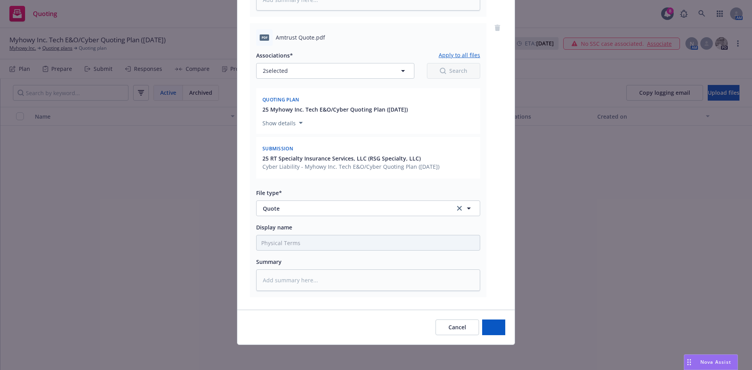
scroll to position [358, 0]
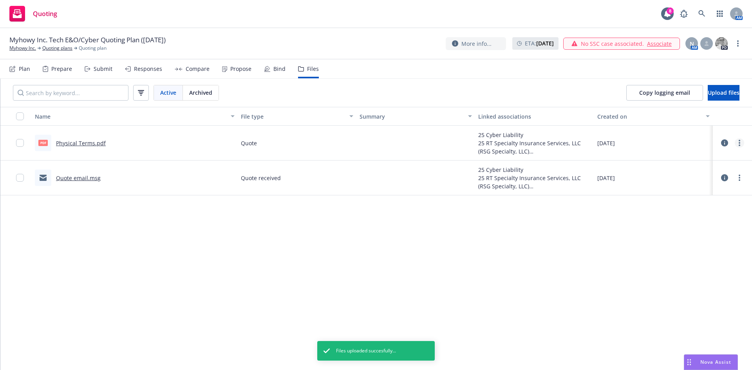
click at [737, 145] on link "more" at bounding box center [739, 142] width 9 height 9
click at [739, 144] on icon "more" at bounding box center [740, 143] width 2 height 6
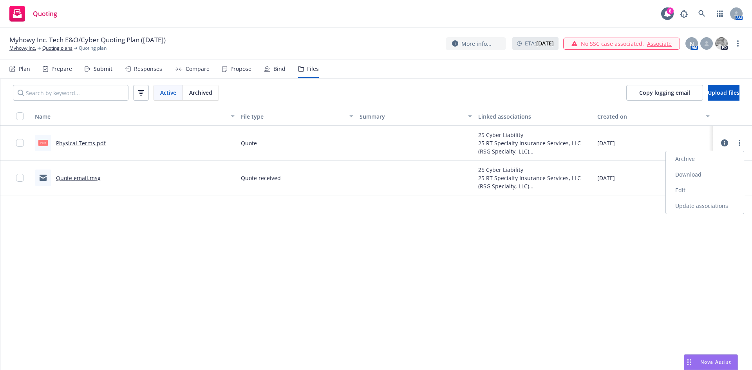
click at [709, 187] on link "Edit" at bounding box center [705, 191] width 78 height 16
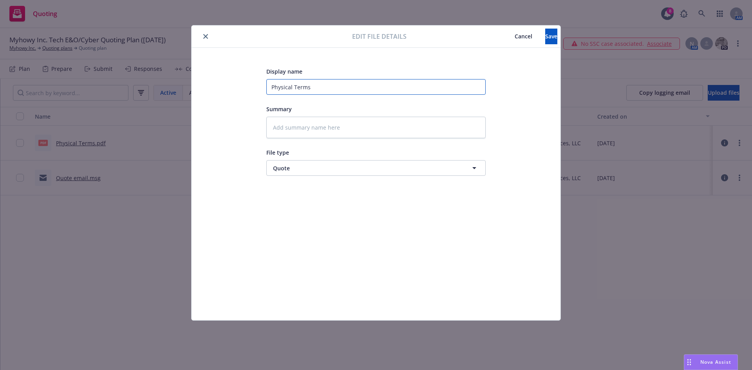
click at [287, 90] on input "Physical Terms" at bounding box center [375, 87] width 219 height 16
type textarea "x"
type input "ATerms"
type textarea "x"
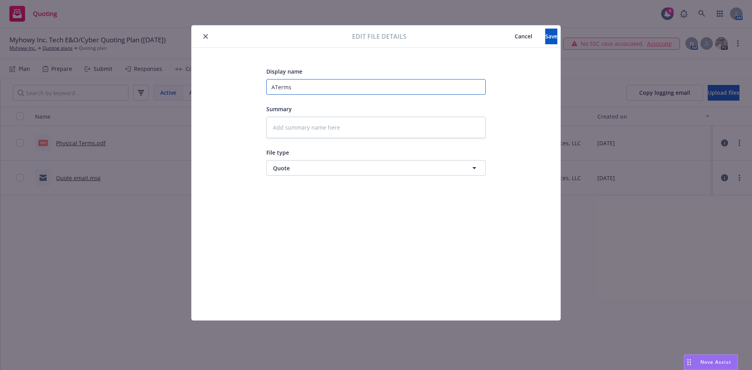
type input "AmTerms"
type textarea "x"
type input "AmtTerms"
type textarea "x"
type input "AmtrTerms"
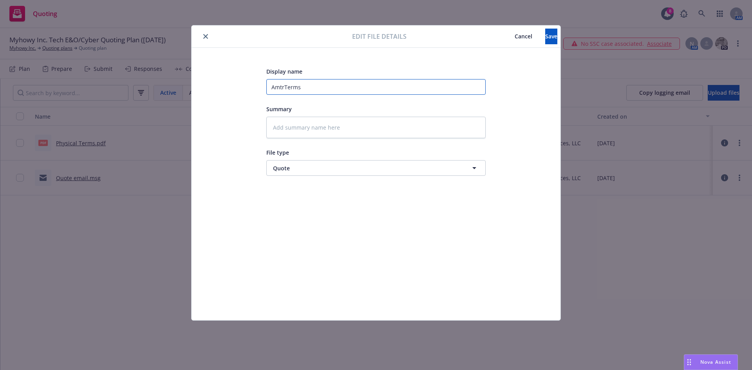
type textarea "x"
type input "AmtruTerms"
type textarea "x"
type input "AmtrusTerms"
type textarea "x"
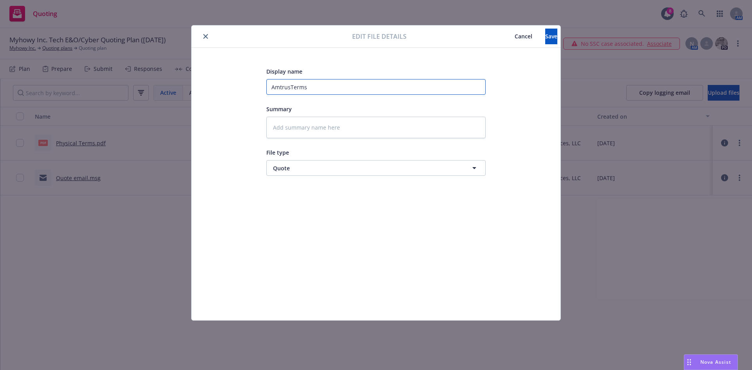
type input "AmtrustTerms"
type textarea "x"
type input "Amtrust Terms"
click at [545, 43] on button "Save" at bounding box center [551, 37] width 12 height 16
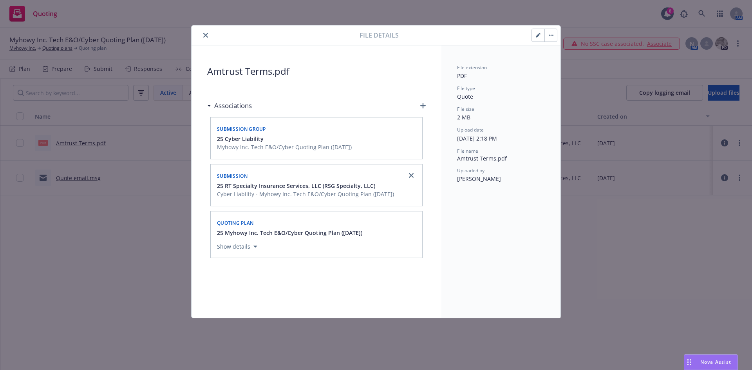
click at [210, 38] on div at bounding box center [277, 35] width 165 height 9
click at [206, 34] on icon "close" at bounding box center [205, 35] width 5 height 5
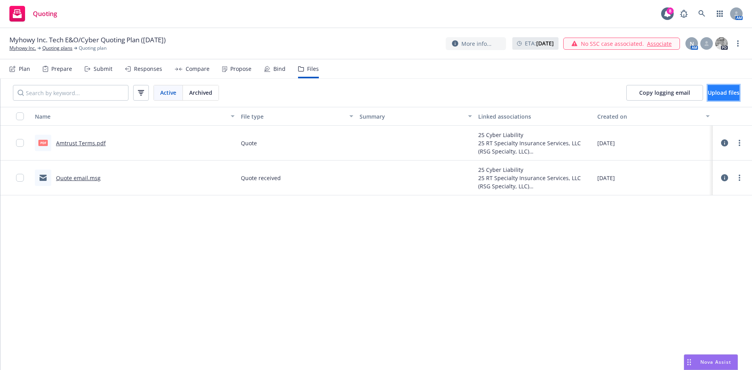
click at [711, 93] on span "Upload files" at bounding box center [724, 92] width 32 height 7
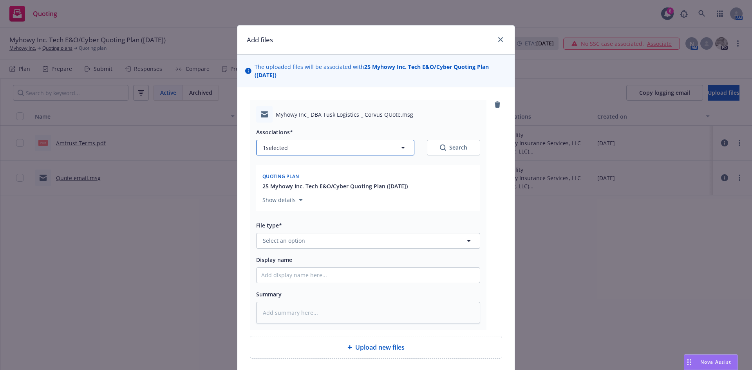
click at [388, 150] on button "1 selected" at bounding box center [335, 148] width 158 height 16
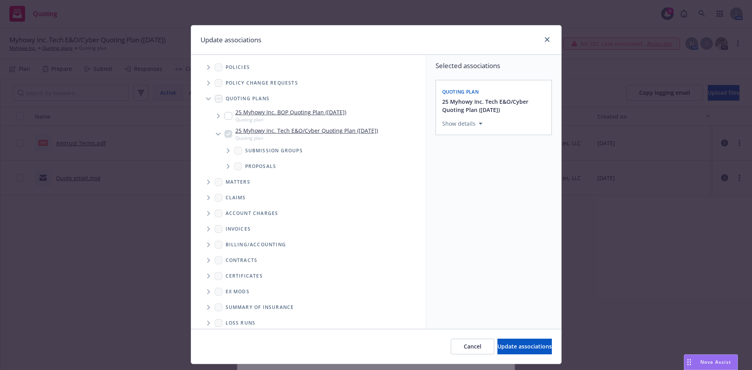
type textarea "x"
click at [224, 154] on span "Tree Example" at bounding box center [228, 151] width 13 height 13
click at [237, 173] on icon "Tree Example" at bounding box center [238, 170] width 3 height 5
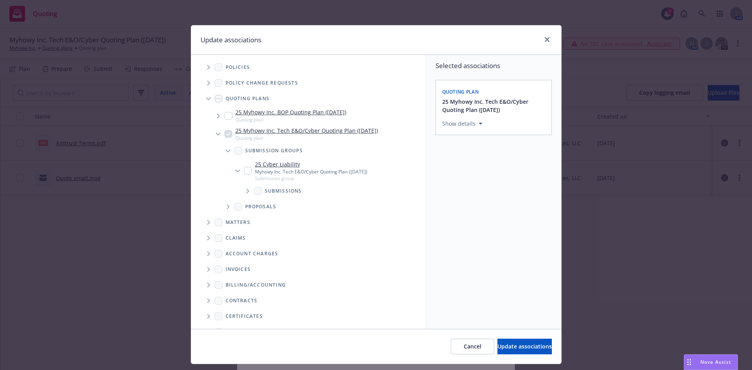
click at [247, 192] on span "Tree Example" at bounding box center [247, 191] width 13 height 13
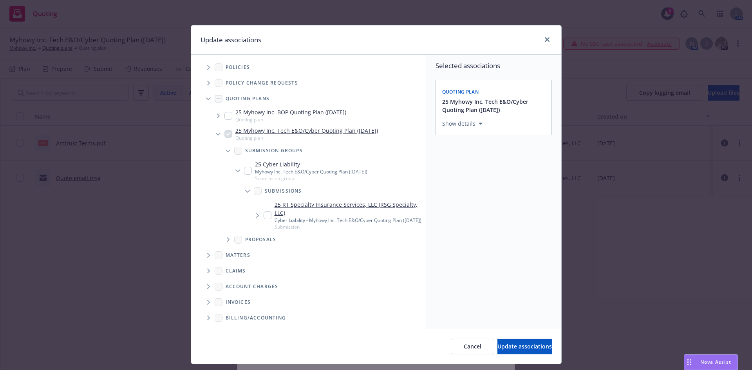
click at [264, 218] on input "Tree Example" at bounding box center [268, 216] width 8 height 8
checkbox input "true"
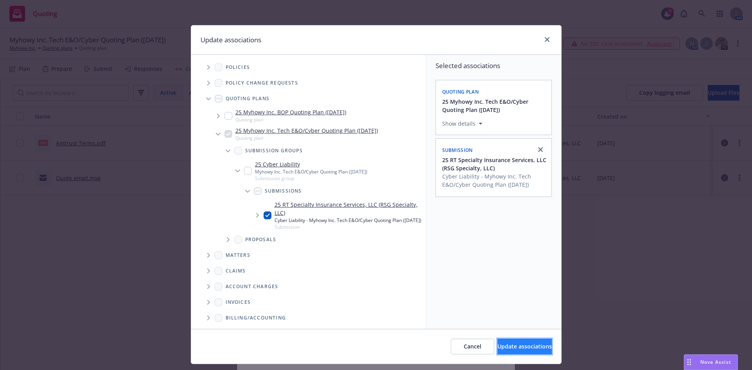
click at [497, 341] on button "Update associations" at bounding box center [524, 347] width 54 height 16
type textarea "x"
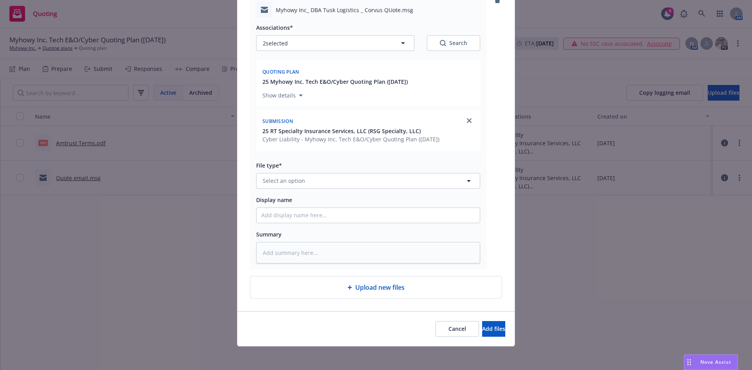
scroll to position [106, 0]
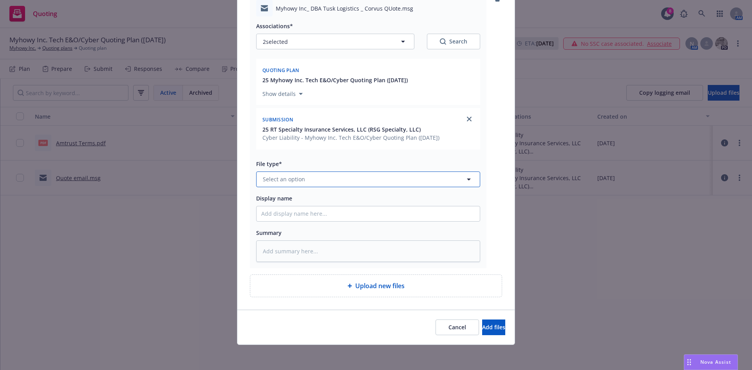
click at [349, 181] on button "Select an option" at bounding box center [368, 180] width 224 height 16
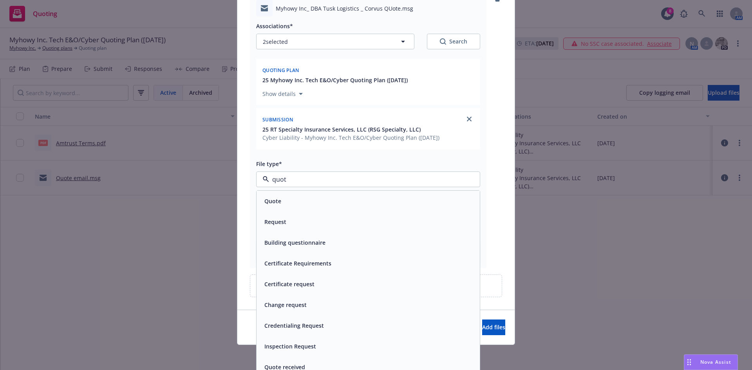
type input "quote"
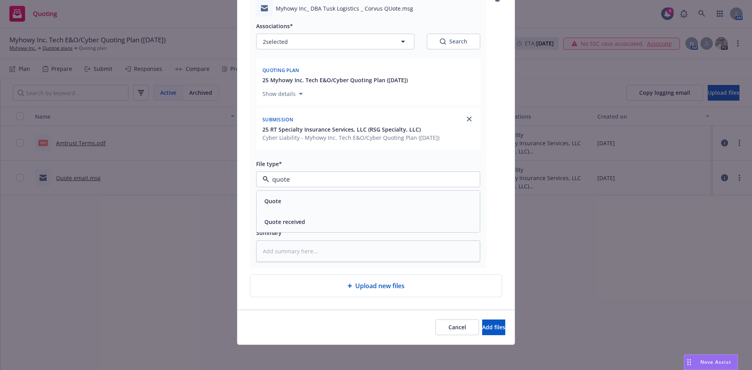
click at [344, 217] on div "Quote received" at bounding box center [368, 221] width 214 height 11
click at [326, 215] on input "Display name" at bounding box center [368, 213] width 223 height 15
type textarea "x"
type input "q"
type textarea "x"
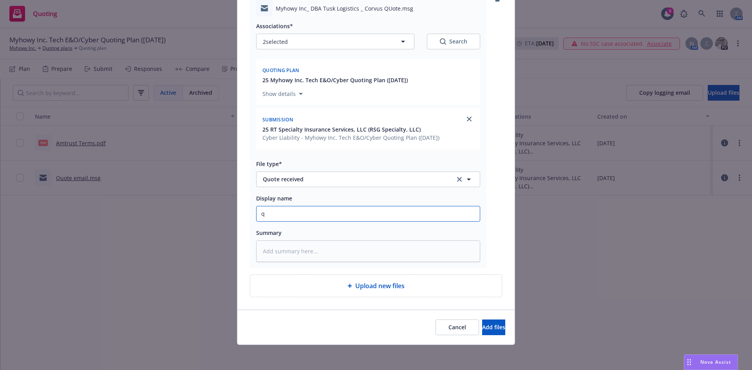
type input "qu"
type textarea "x"
type input "Quote email"
click at [315, 251] on textarea at bounding box center [368, 252] width 224 height 22
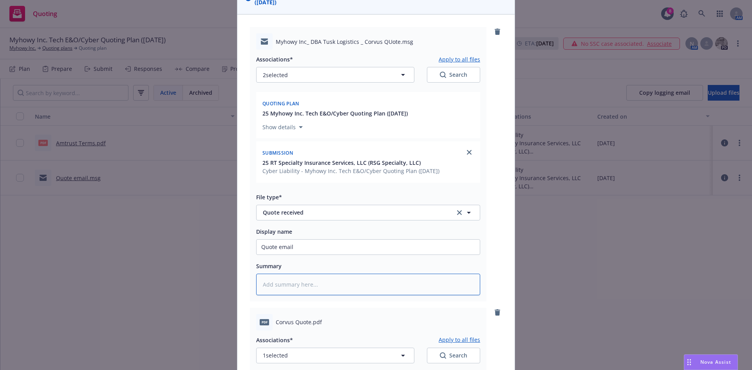
scroll to position [0, 0]
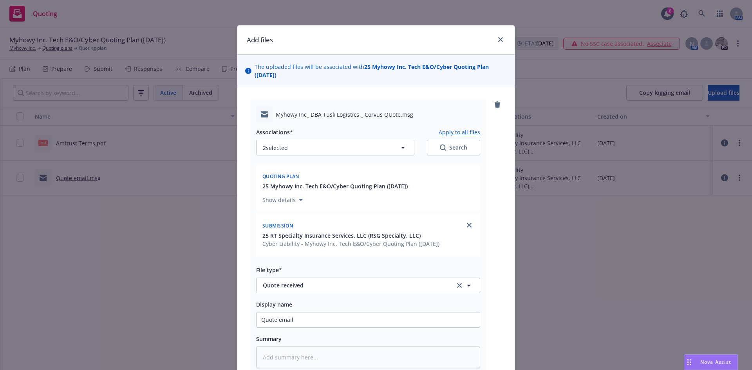
click at [466, 132] on button "Apply to all files" at bounding box center [460, 131] width 42 height 9
type textarea "x"
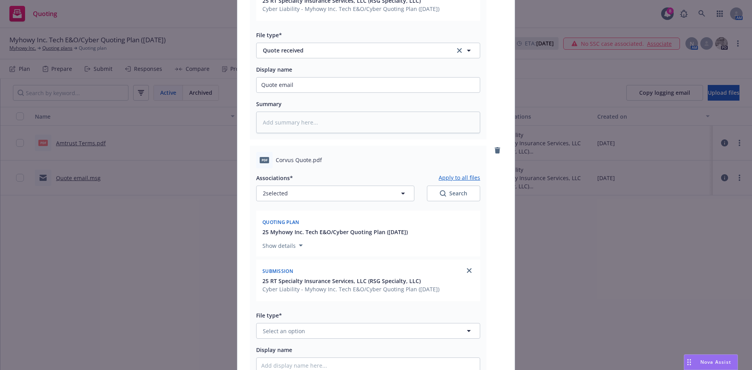
scroll to position [387, 0]
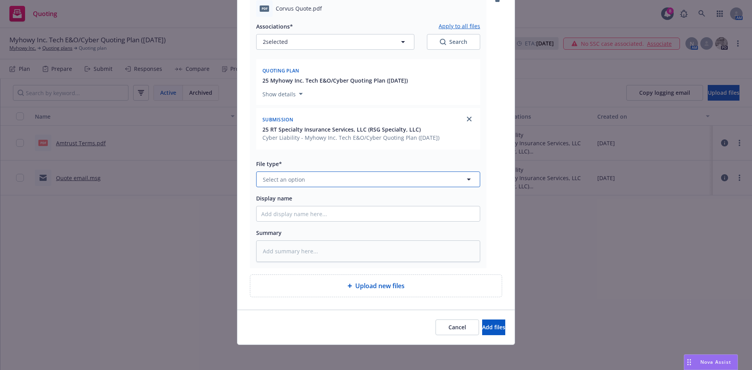
click at [380, 182] on button "Select an option" at bounding box center [368, 180] width 224 height 16
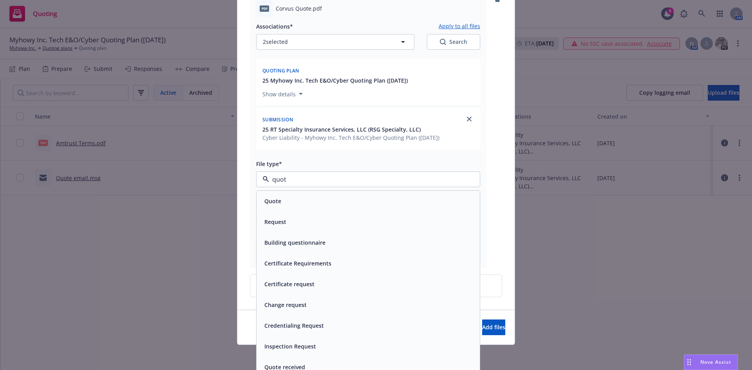
type input "quote"
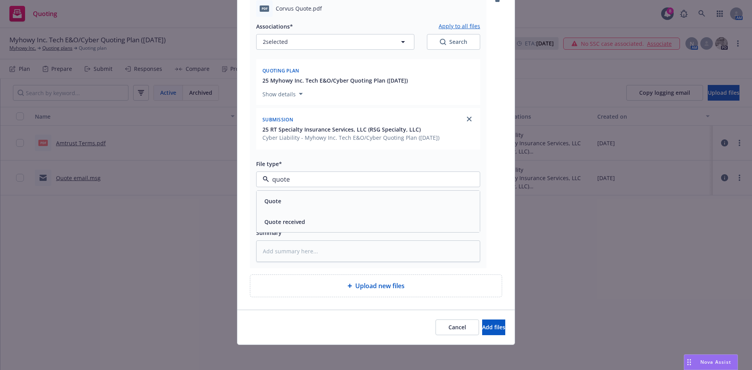
click at [372, 195] on div "Quote" at bounding box center [368, 200] width 214 height 11
click at [363, 260] on textarea at bounding box center [368, 252] width 224 height 22
type textarea "x"
type input "C"
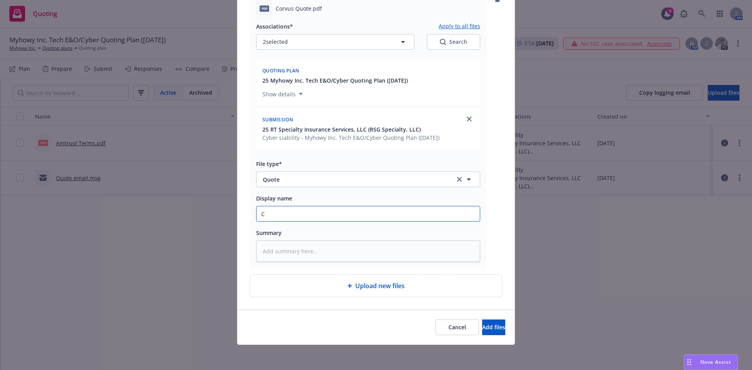
type textarea "x"
type input "Co"
type textarea "x"
type input "Cor"
type textarea "x"
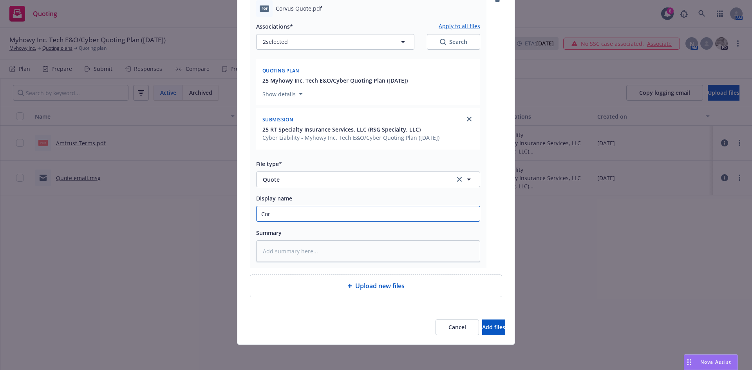
type input "Corv"
type textarea "x"
type input "Corvus"
type textarea "x"
type input "Corvus"
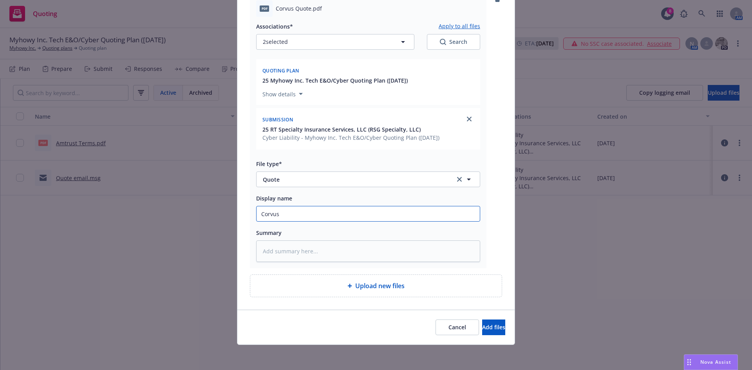
type textarea "x"
type input "Corvus t"
type textarea "x"
type input "Corvus te"
type textarea "x"
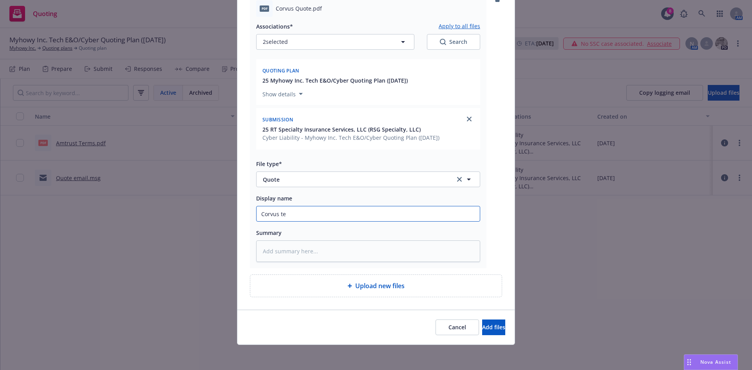
type input "Corvus ter"
type textarea "x"
type input "Corvus term"
type textarea "x"
type input "Corvus terms"
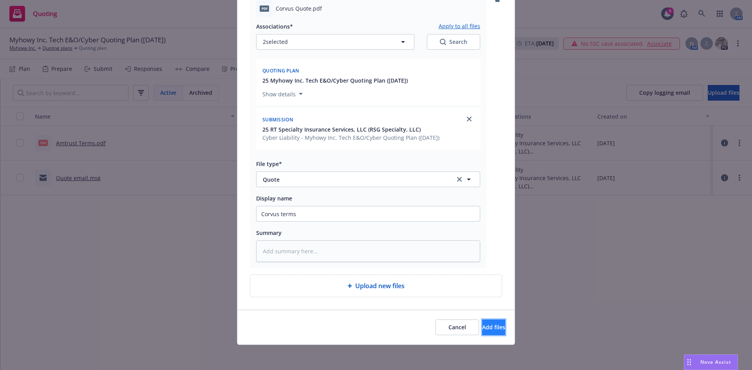
click at [482, 321] on button "Add files" at bounding box center [493, 328] width 23 height 16
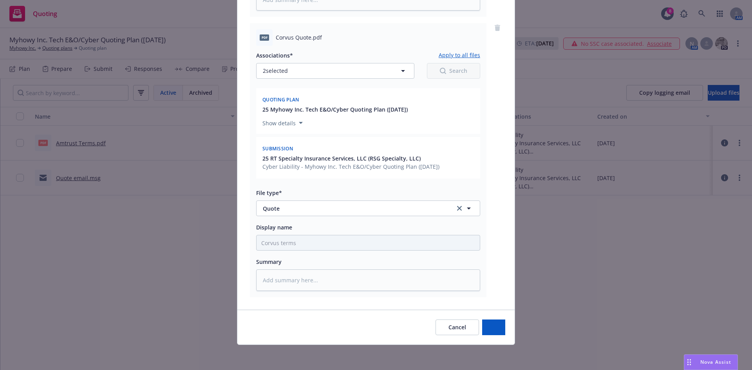
scroll to position [358, 0]
type textarea "x"
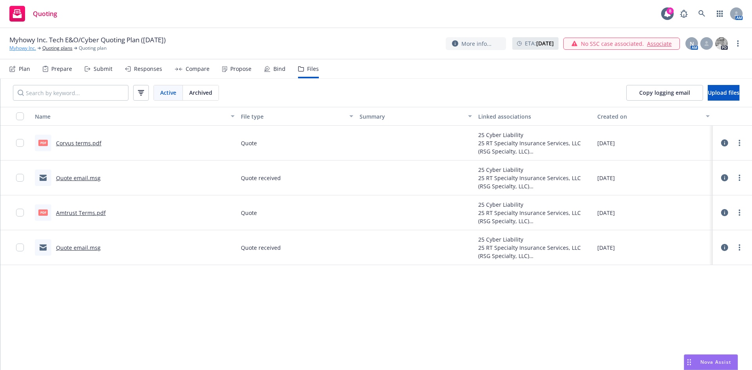
click at [25, 51] on link "Myhowy Inc." at bounding box center [22, 48] width 27 height 7
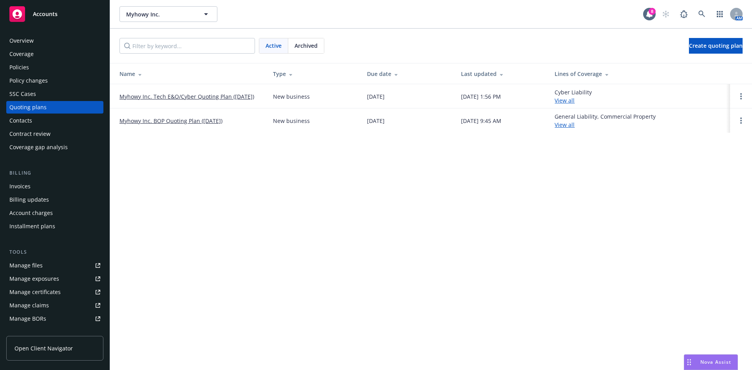
click at [219, 123] on link "Myhowy Inc. BOP Quoting Plan ([DATE])" at bounding box center [170, 121] width 103 height 8
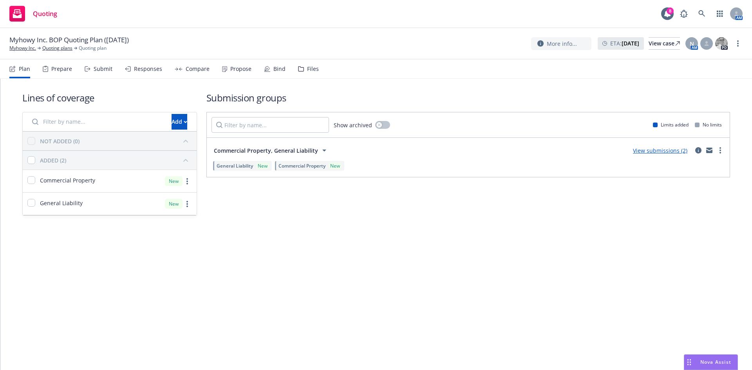
click at [298, 73] on div "Files" at bounding box center [308, 69] width 21 height 19
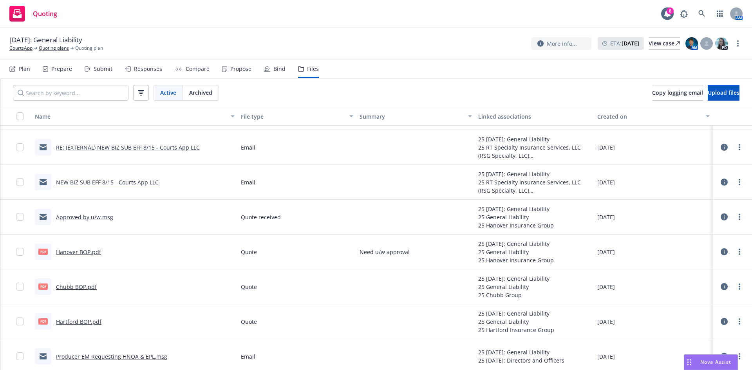
scroll to position [514, 0]
click at [27, 47] on link "CourtsApp" at bounding box center [20, 48] width 23 height 7
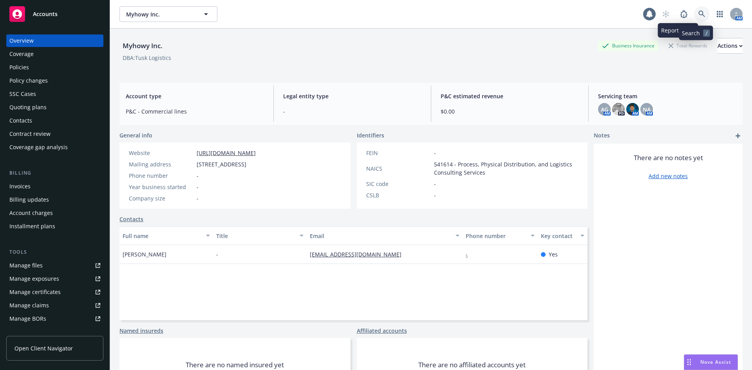
click at [698, 16] on icon at bounding box center [701, 14] width 7 height 7
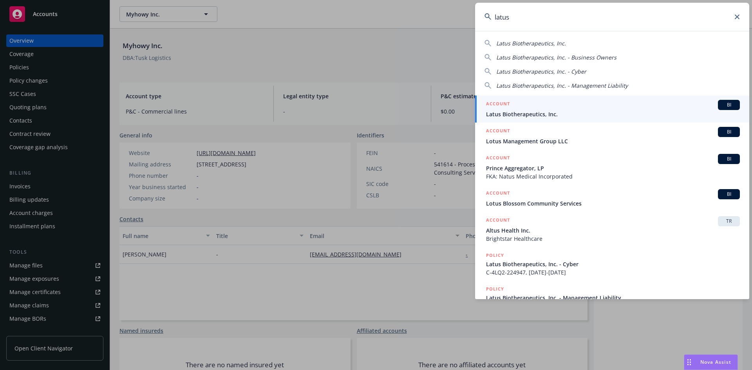
type input "latus"
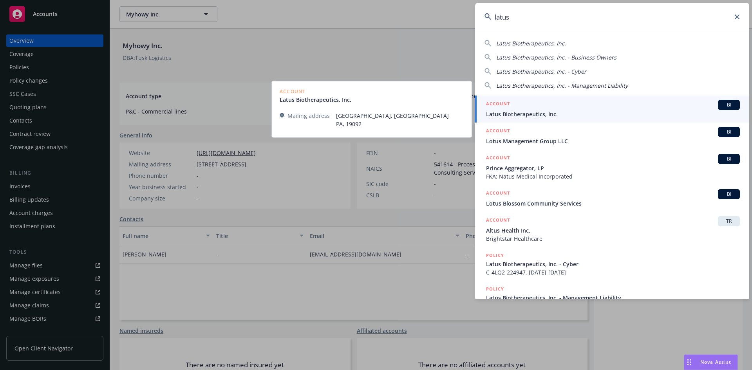
click at [537, 114] on span "Latus Biotherapeutics, Inc." at bounding box center [613, 114] width 254 height 8
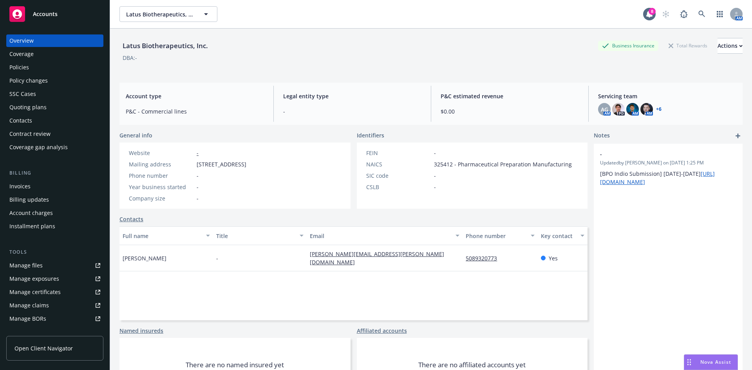
click at [41, 108] on div "Quoting plans" at bounding box center [27, 107] width 37 height 13
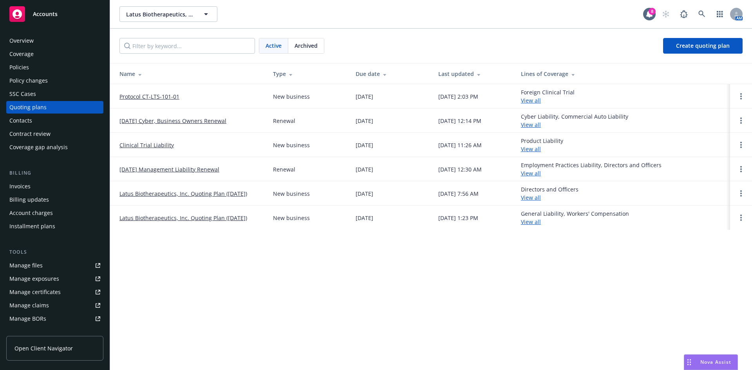
click at [168, 121] on link "[DATE] Cyber, Business Owners Renewal" at bounding box center [172, 121] width 107 height 8
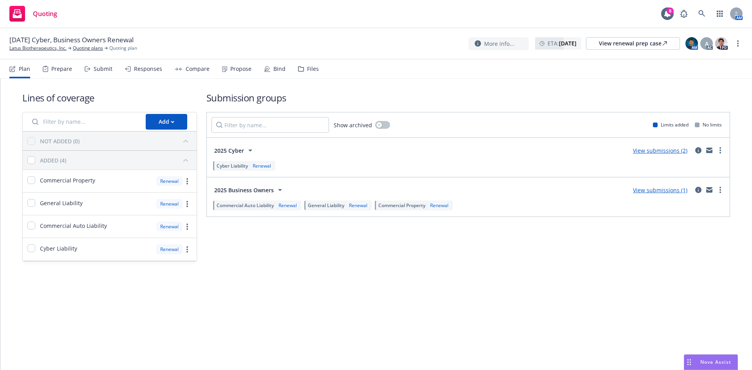
click at [305, 72] on div "Files" at bounding box center [308, 69] width 21 height 19
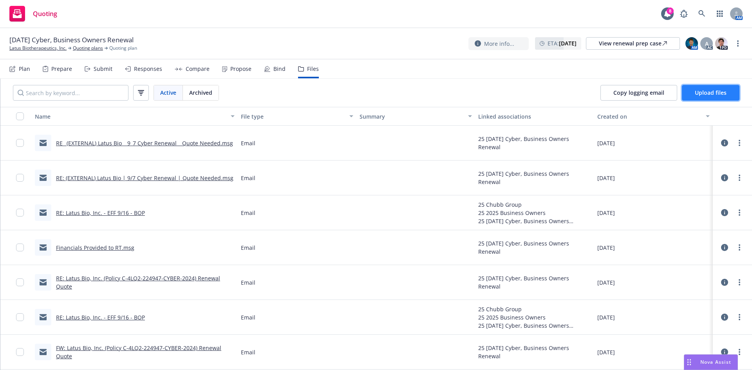
click at [690, 89] on button "Upload files" at bounding box center [711, 93] width 58 height 16
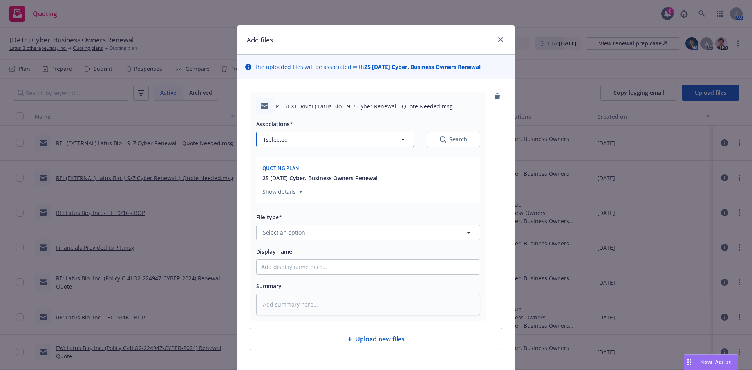
click at [320, 144] on button "1 selected" at bounding box center [335, 140] width 158 height 16
type textarea "x"
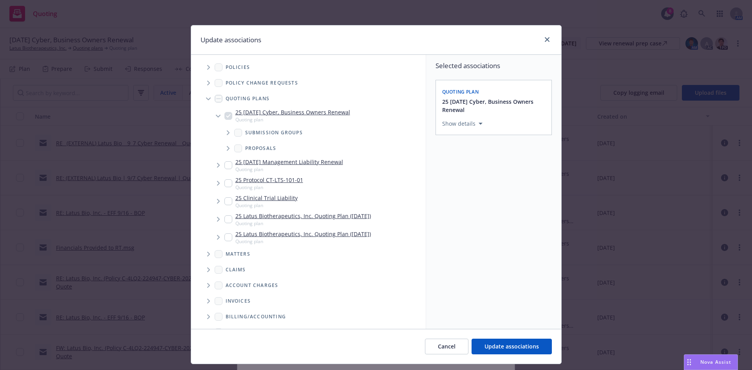
click at [222, 134] on span "Tree Example" at bounding box center [228, 133] width 13 height 13
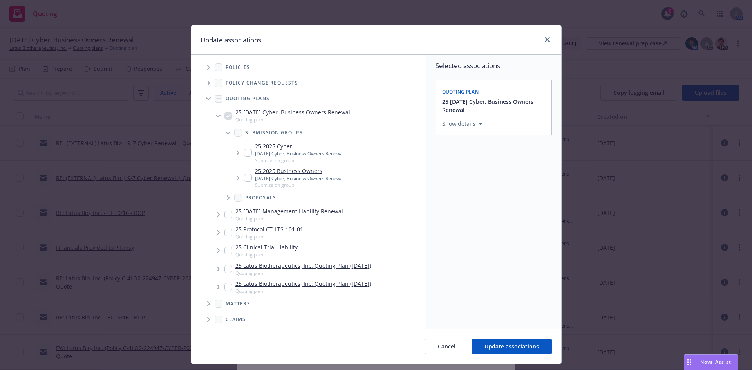
click at [234, 155] on span "Tree Example" at bounding box center [238, 153] width 13 height 13
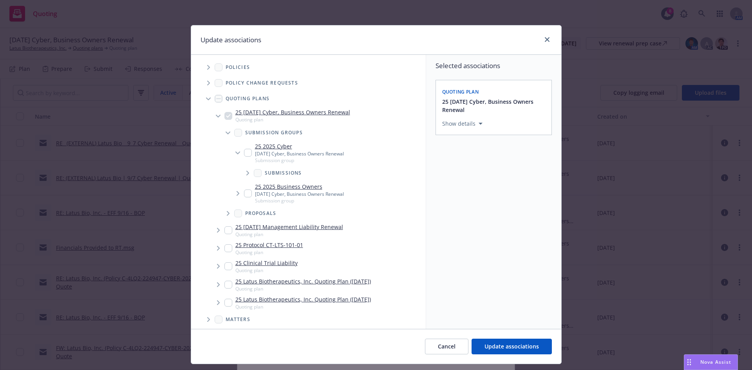
click at [246, 170] on span "Tree Example" at bounding box center [247, 173] width 13 height 13
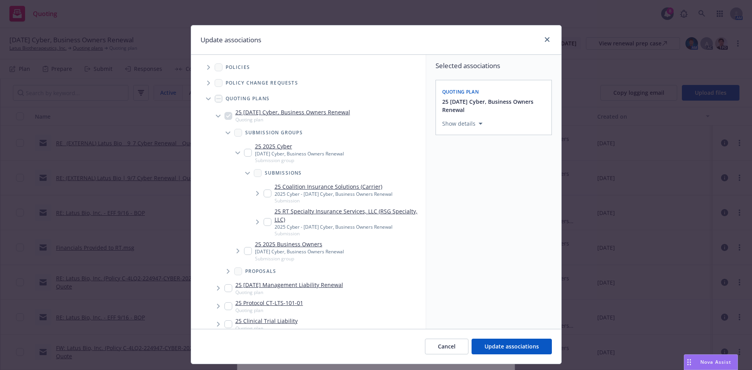
click at [264, 220] on input "Tree Example" at bounding box center [268, 222] width 8 height 8
checkbox input "true"
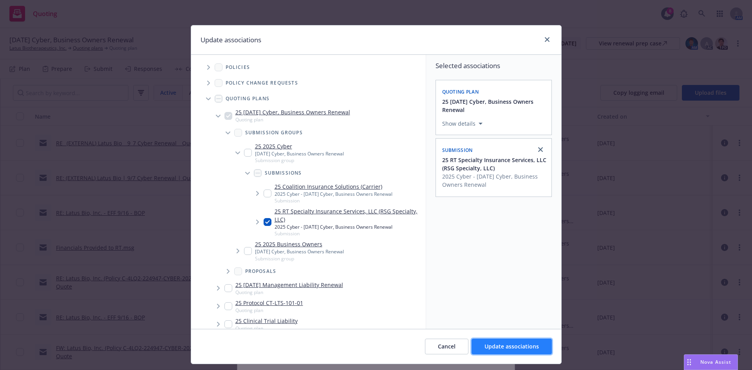
click at [508, 344] on span "Update associations" at bounding box center [512, 346] width 54 height 7
type textarea "x"
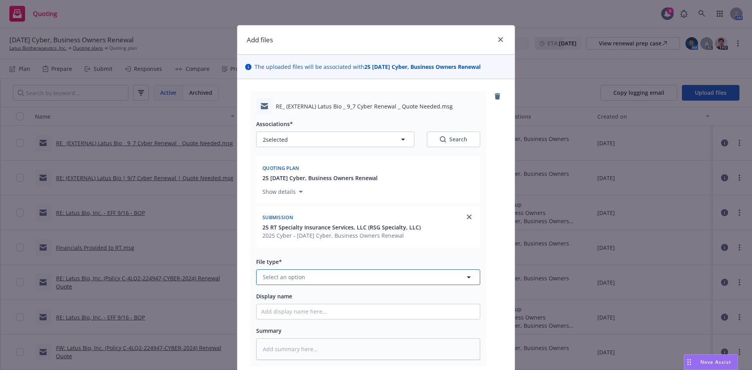
click at [406, 277] on button "Select an option" at bounding box center [368, 278] width 224 height 16
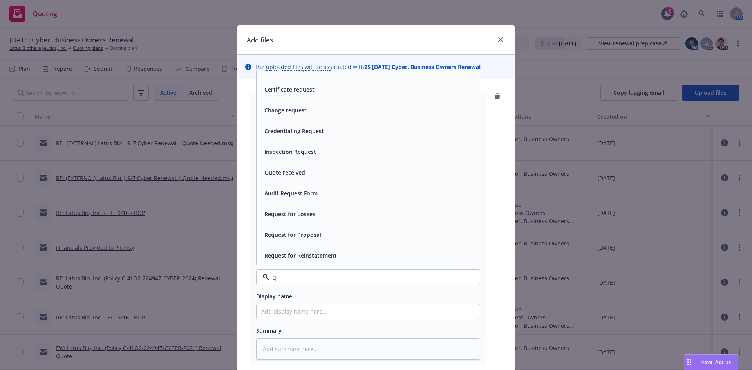
scroll to position [130, 0]
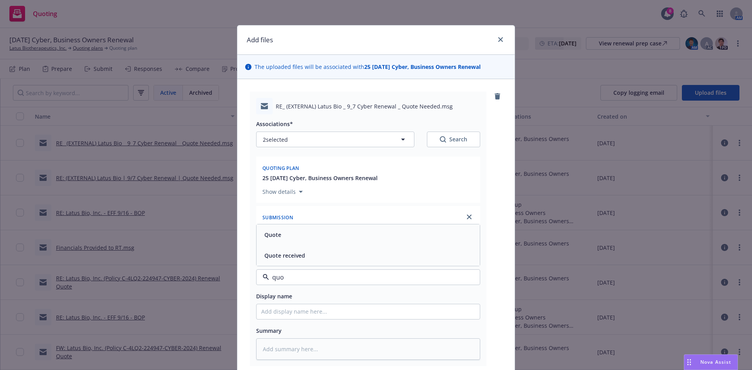
type input "quot"
click at [380, 255] on div "Quote received" at bounding box center [368, 255] width 214 height 11
type textarea "x"
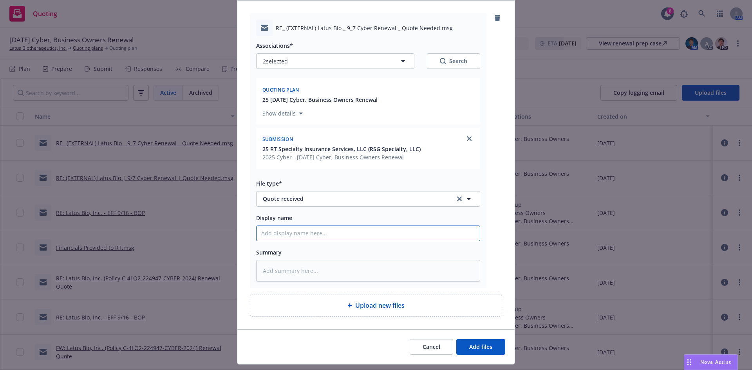
click at [322, 233] on input "Display name" at bounding box center [368, 233] width 223 height 15
type input "Quote email"
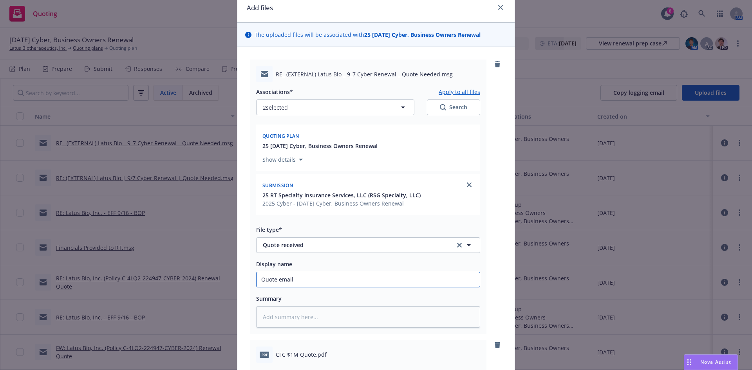
scroll to position [0, 0]
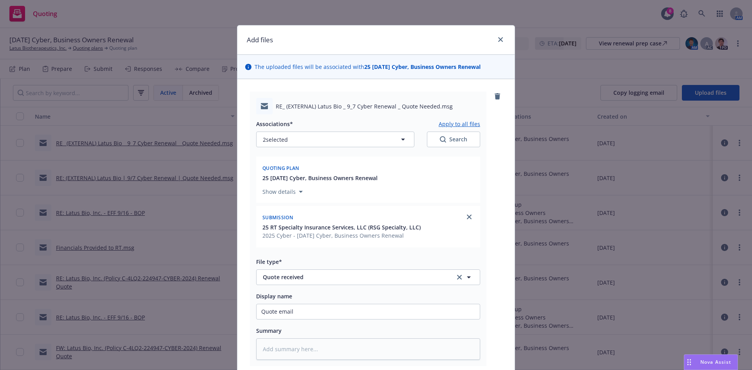
click at [461, 123] on button "Apply to all files" at bounding box center [460, 123] width 42 height 9
type textarea "x"
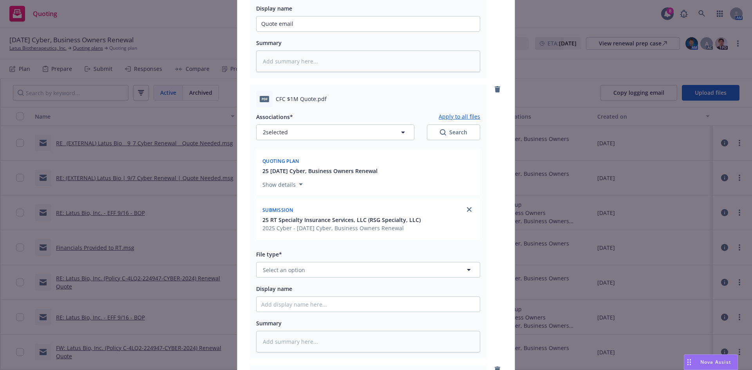
scroll to position [313, 0]
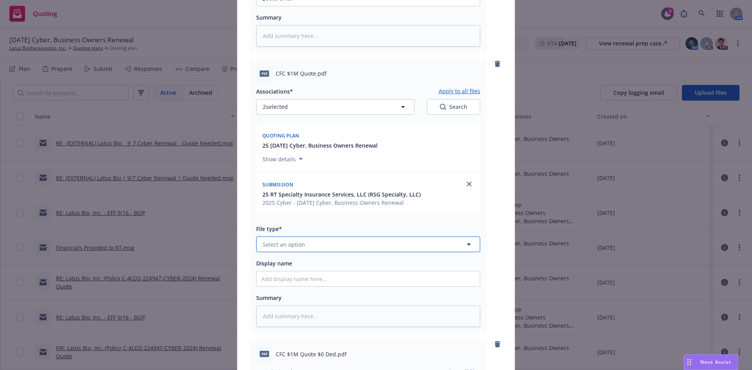
click at [356, 244] on button "Select an option" at bounding box center [368, 245] width 224 height 16
type input "quote"
click at [347, 211] on div "Quote" at bounding box center [368, 202] width 223 height 21
type textarea "x"
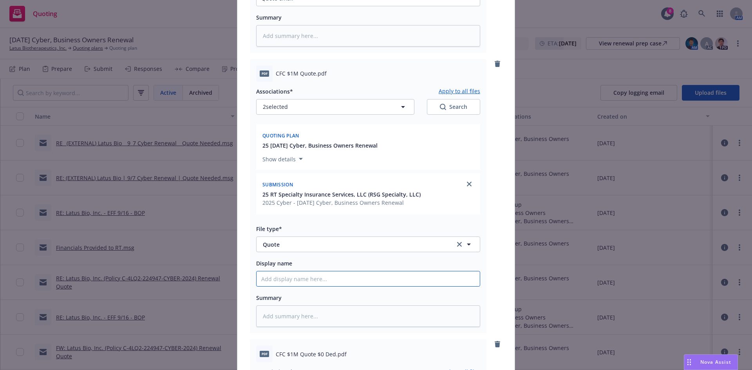
type input "$"
type textarea "x"
type input "$1"
type textarea "x"
type input "$1M"
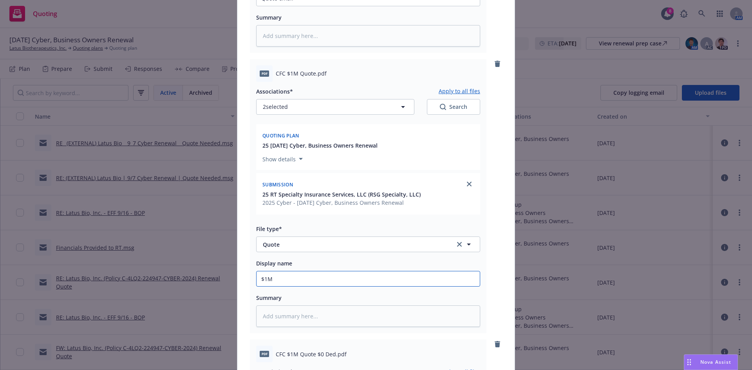
type textarea "x"
type input "$1M l"
type textarea "x"
type input "$1M li"
type textarea "x"
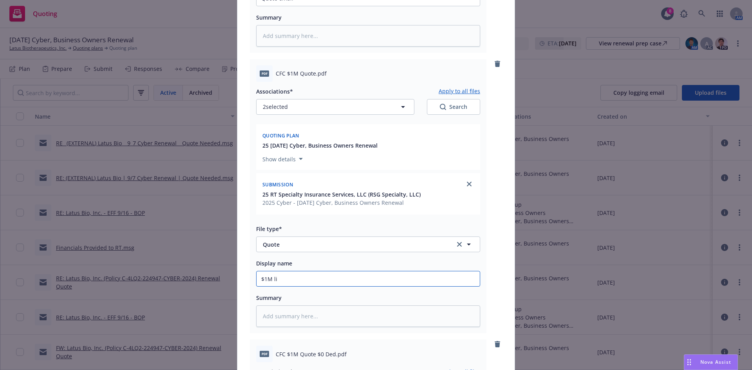
type input "$1M lim"
type textarea "x"
type input "$1M limi"
type textarea "x"
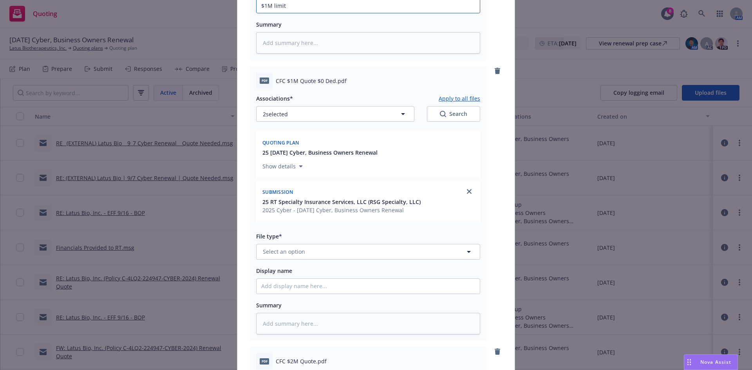
scroll to position [588, 0]
type input "$1M limit"
click at [304, 257] on button "Select an option" at bounding box center [368, 251] width 224 height 16
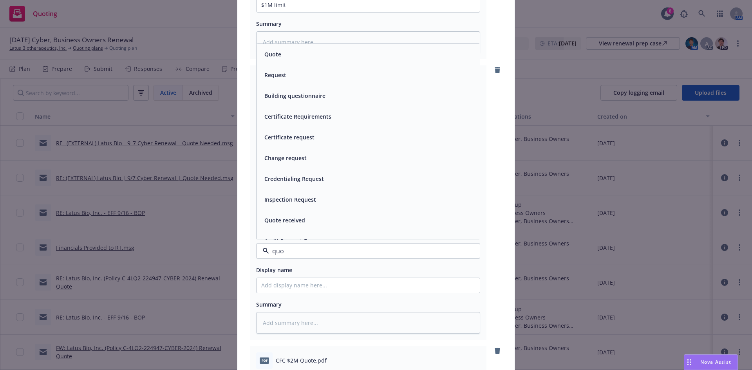
type input "quoe"
type textarea "x"
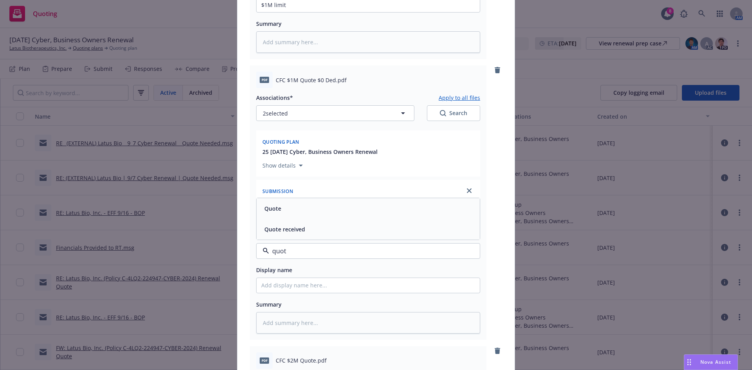
type input "quote"
click at [305, 213] on div "Quote" at bounding box center [368, 208] width 214 height 11
drag, startPoint x: 291, startPoint y: 285, endPoint x: 275, endPoint y: 291, distance: 17.2
type textarea "x"
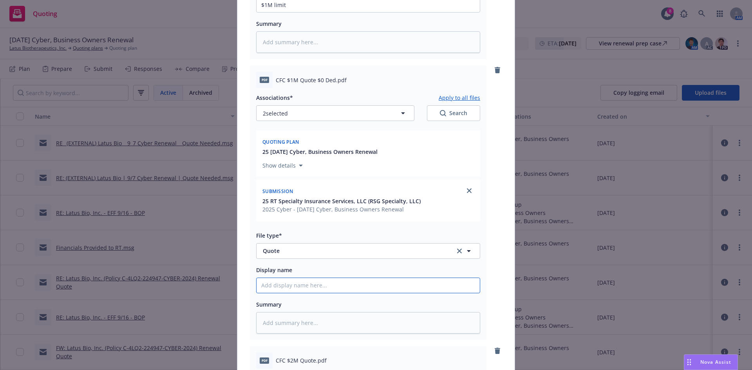
type input "$"
type textarea "x"
type input "$1"
type textarea "x"
type input "$1M"
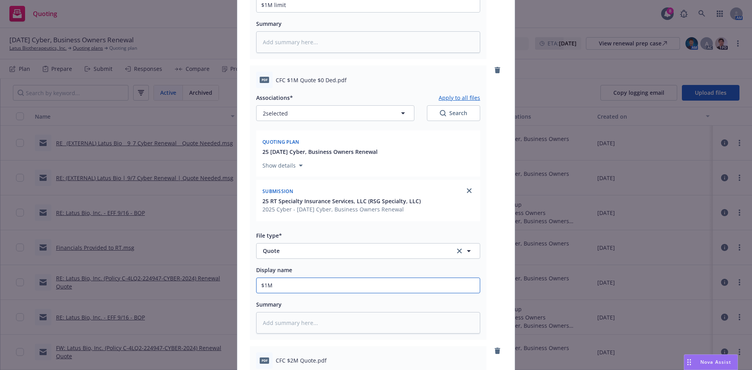
type textarea "x"
type input "$1M"
type textarea "x"
type input "$1M l"
type textarea "x"
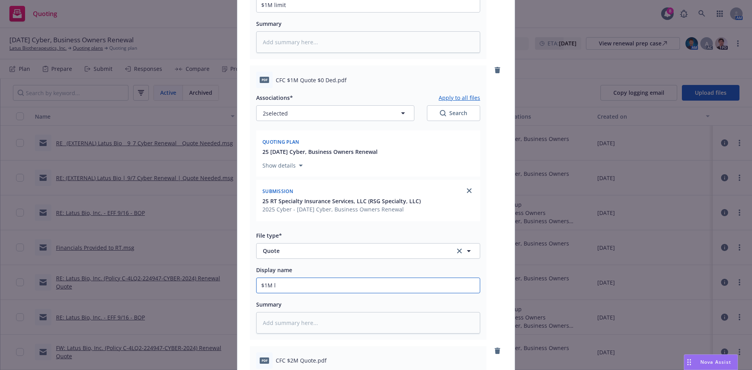
type input "$1M li"
type textarea "x"
type input "$1M lim"
type textarea "x"
type input "$1M limi"
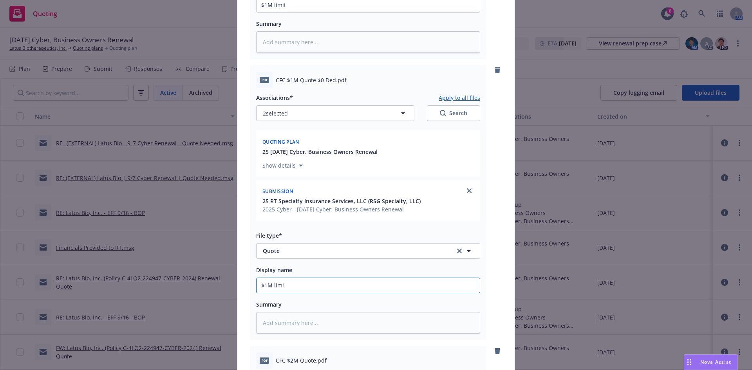
type textarea "x"
type input "$1M limit"
type textarea "x"
type input "$1M limit"
type textarea "x"
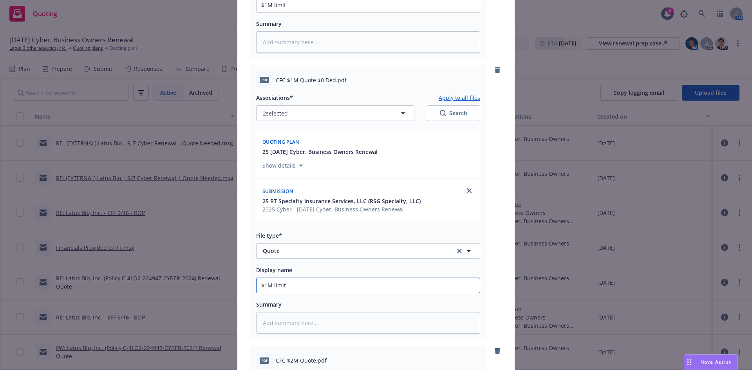
type input "$1M limit n"
type textarea "x"
type input "$1M limit no"
type textarea "x"
type input "$1M limit no"
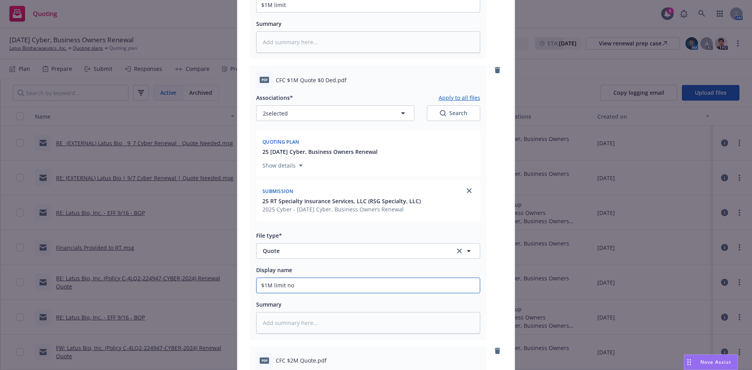
type textarea "x"
type input "$1M limit no d"
type textarea "x"
type input "$1M limit no de"
type textarea "x"
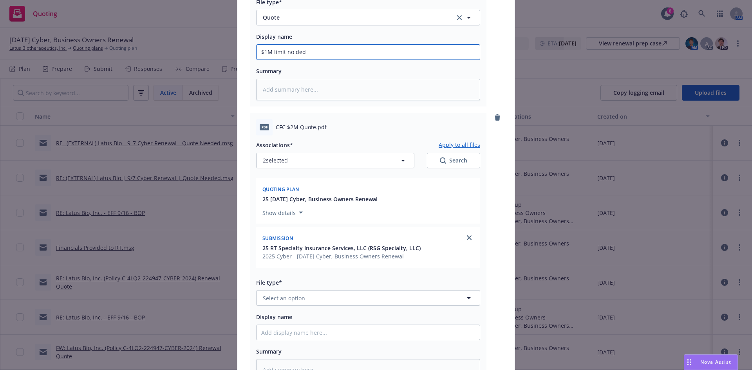
scroll to position [823, 0]
type input "$1M limit no ded"
click at [298, 296] on span "Select an option" at bounding box center [284, 297] width 42 height 8
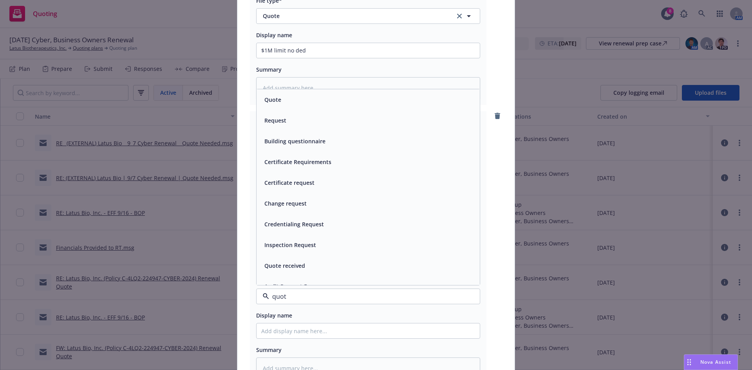
type input "quote"
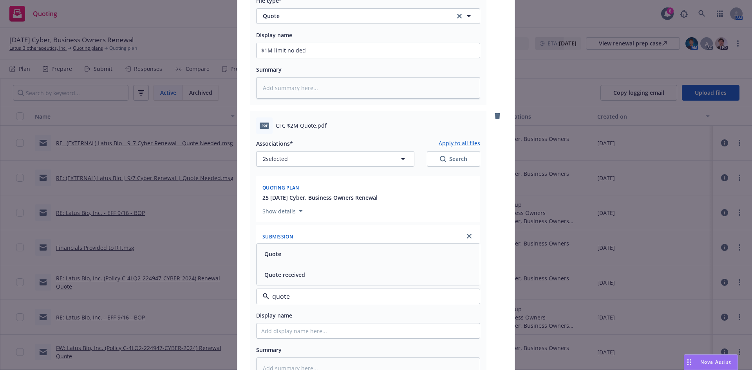
drag, startPoint x: 334, startPoint y: 262, endPoint x: 341, endPoint y: 283, distance: 21.9
click at [334, 262] on div "Quote" at bounding box center [368, 254] width 223 height 21
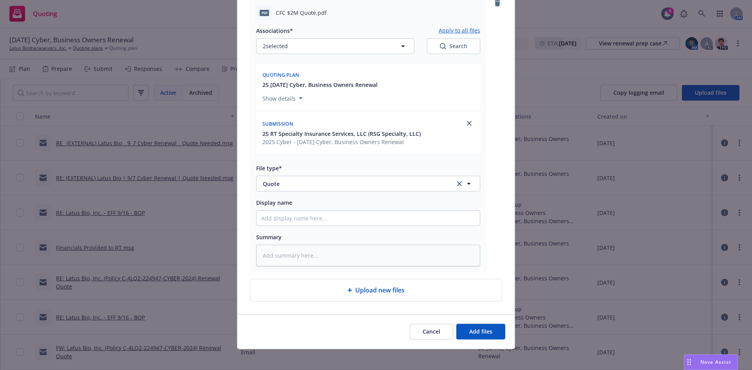
scroll to position [940, 0]
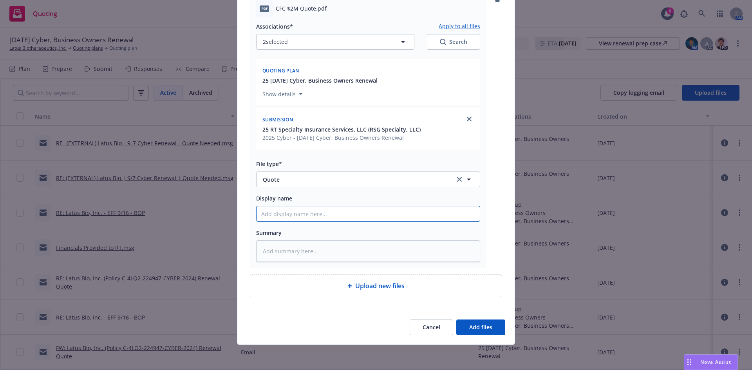
type textarea "x"
type input "$"
type textarea "x"
type input "$2"
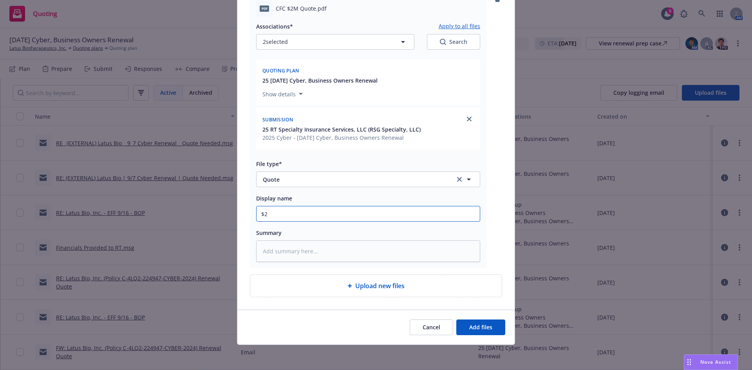
type textarea "x"
type input "$2M"
type textarea "x"
type input "$2M"
type textarea "x"
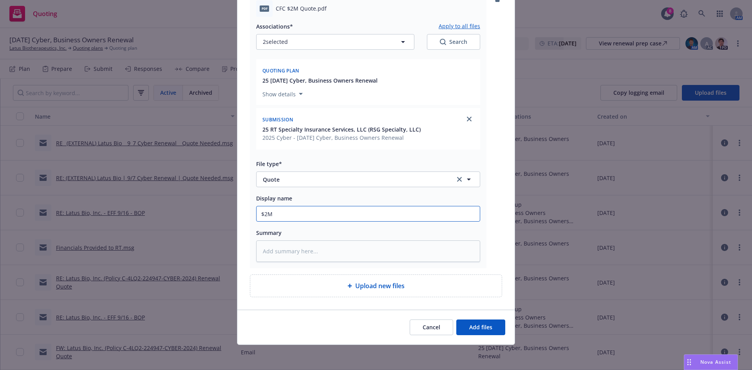
type input "$2M l"
type textarea "x"
type input "$2M li"
type textarea "x"
type input "$2M lim"
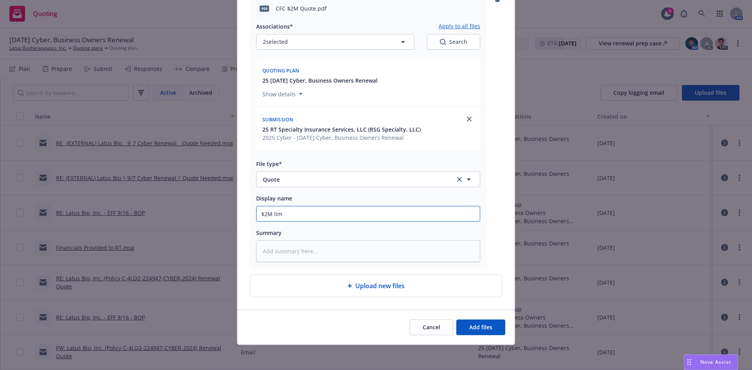
type textarea "x"
type input "$2M limi"
type textarea "x"
type input "$2M limit"
drag, startPoint x: 476, startPoint y: 333, endPoint x: 470, endPoint y: 330, distance: 5.6
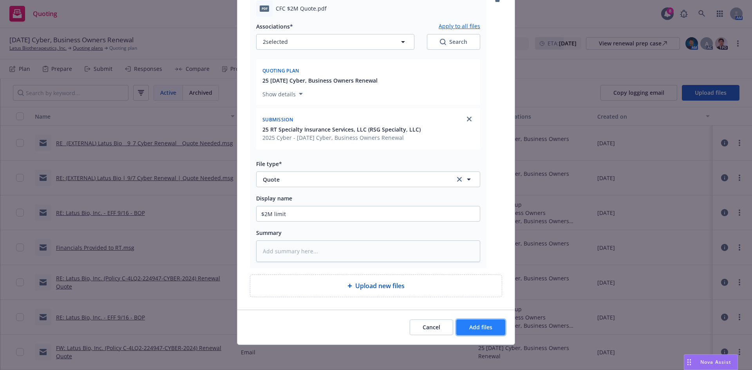
click at [474, 333] on button "Add files" at bounding box center [480, 328] width 49 height 16
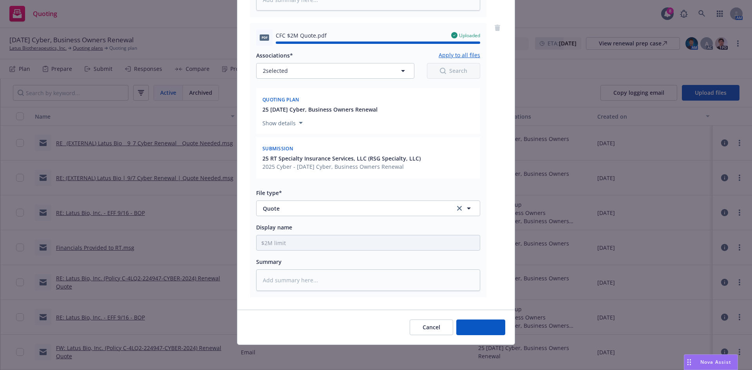
type textarea "x"
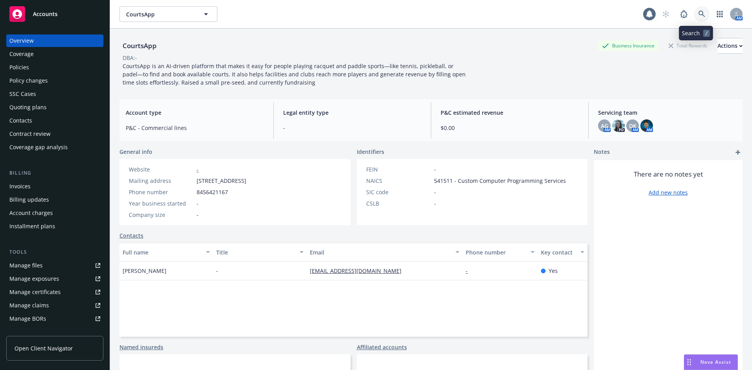
click at [694, 16] on link at bounding box center [702, 14] width 16 height 16
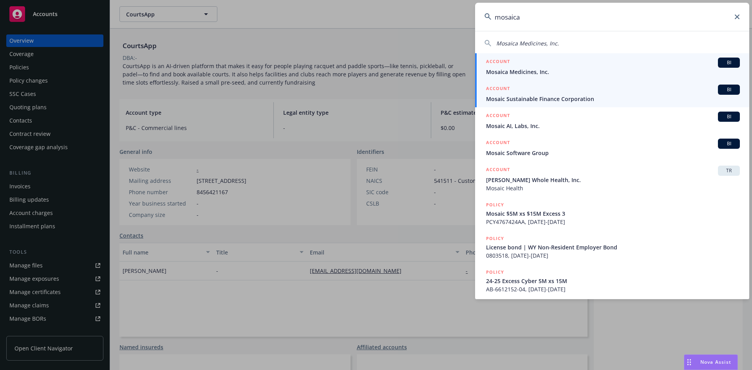
type input "mosaica"
click at [579, 72] on span "Mosaica Medicines, Inc." at bounding box center [613, 72] width 254 height 8
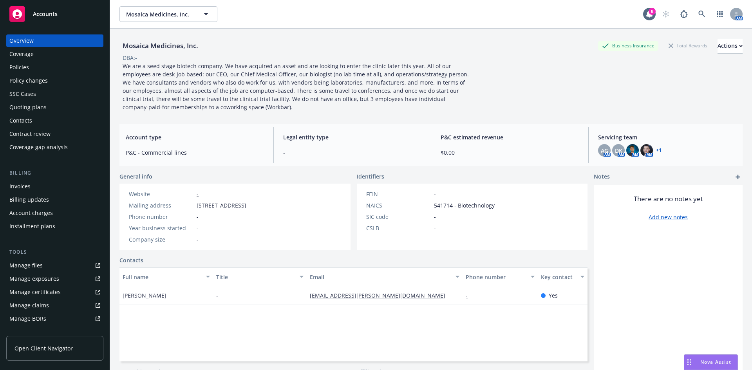
click at [43, 110] on div "Quoting plans" at bounding box center [27, 107] width 37 height 13
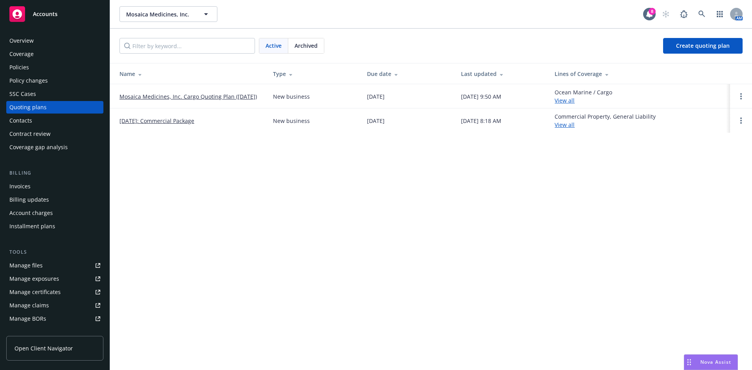
click at [162, 92] on link "Mosaica Medicines, Inc. Cargo Quoting Plan ([DATE])" at bounding box center [187, 96] width 137 height 8
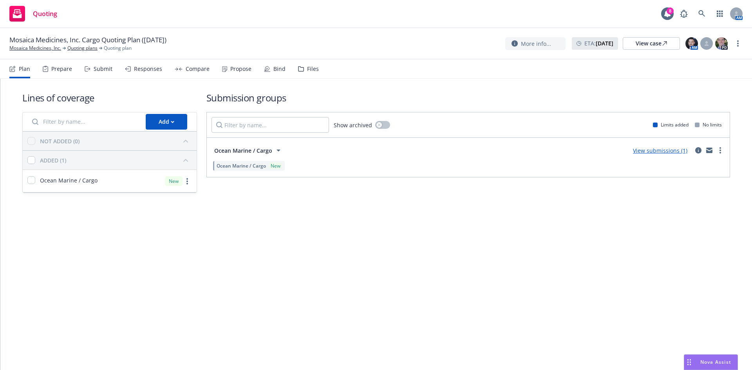
click at [315, 73] on div "Files" at bounding box center [308, 69] width 21 height 19
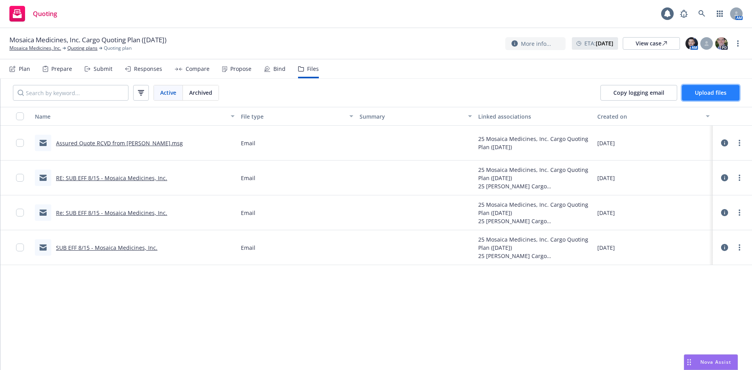
click at [696, 90] on span "Upload files" at bounding box center [711, 92] width 32 height 7
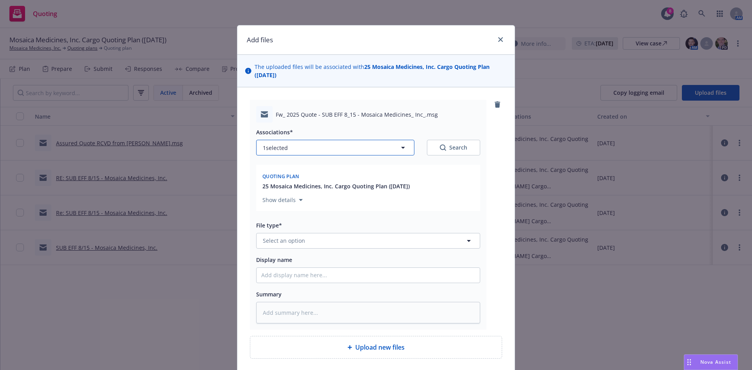
click at [355, 149] on button "1 selected" at bounding box center [335, 148] width 158 height 16
type textarea "x"
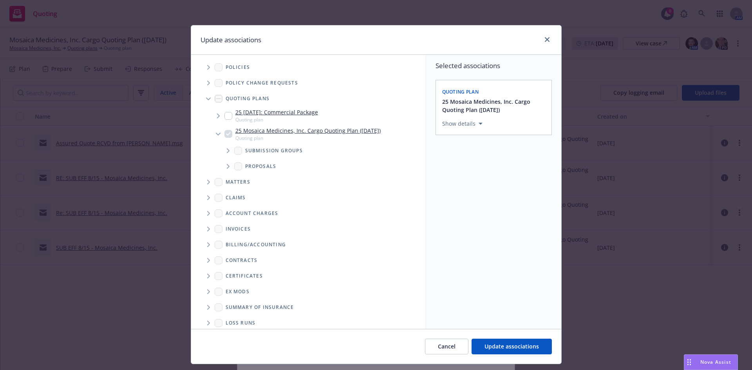
click at [222, 153] on span "Tree Example" at bounding box center [228, 151] width 13 height 13
click at [232, 170] on span "Tree Example" at bounding box center [238, 171] width 13 height 13
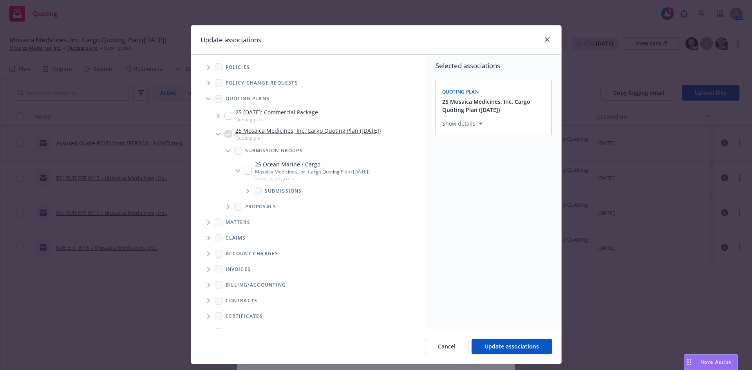
click at [242, 192] on span "Tree Example" at bounding box center [247, 191] width 13 height 13
drag, startPoint x: 263, startPoint y: 215, endPoint x: 314, endPoint y: 221, distance: 51.7
click at [266, 216] on input "Tree Example" at bounding box center [268, 215] width 8 height 8
checkbox input "true"
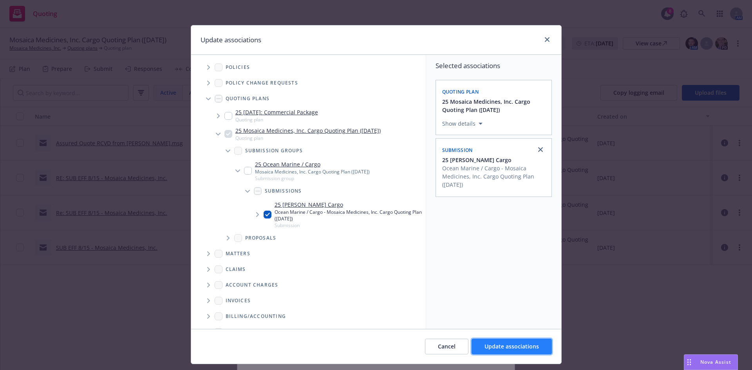
click at [490, 351] on button "Update associations" at bounding box center [512, 347] width 80 height 16
type textarea "x"
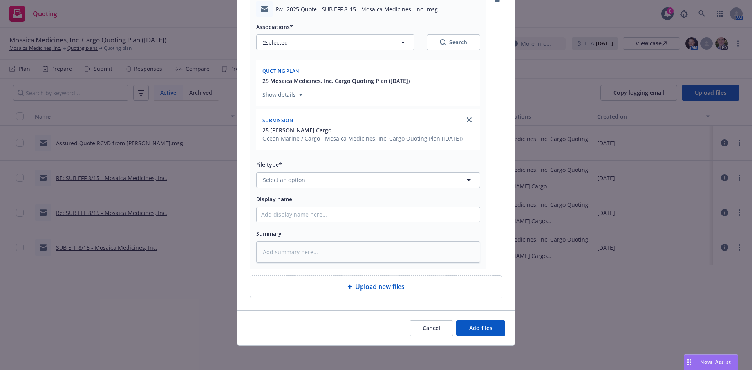
scroll to position [106, 0]
click at [411, 183] on button "Select an option" at bounding box center [368, 180] width 224 height 16
type input "quote"
click at [420, 214] on div "Quote received" at bounding box center [368, 222] width 223 height 21
type textarea "x"
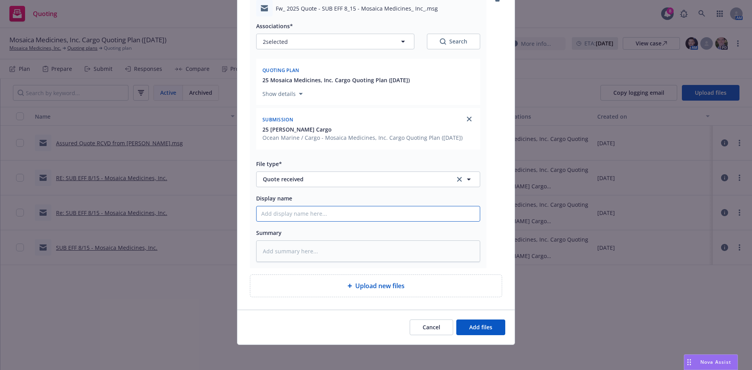
click at [373, 210] on input "Display name" at bounding box center [368, 213] width 223 height 15
type input "Quote email"
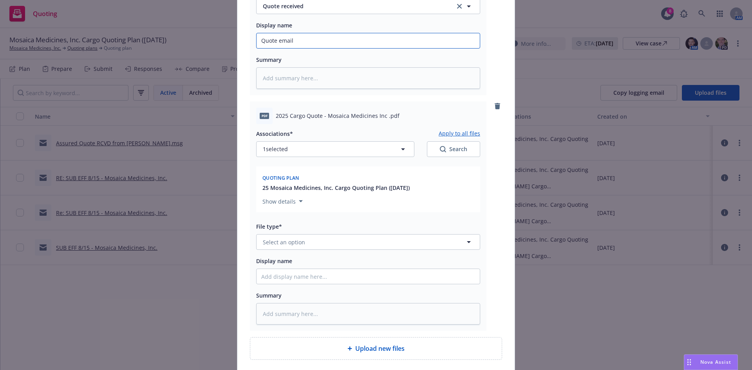
scroll to position [342, 0]
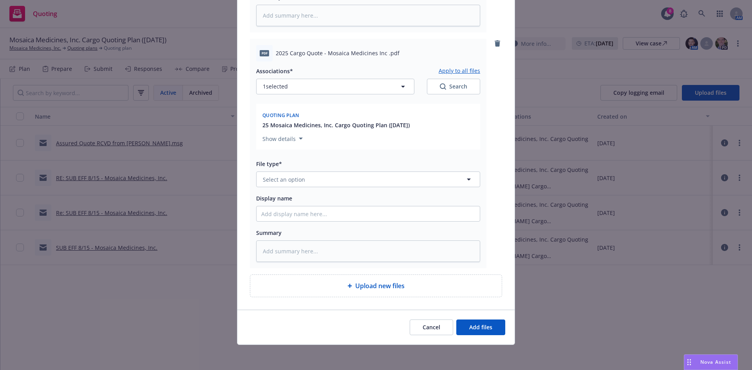
type textarea "x"
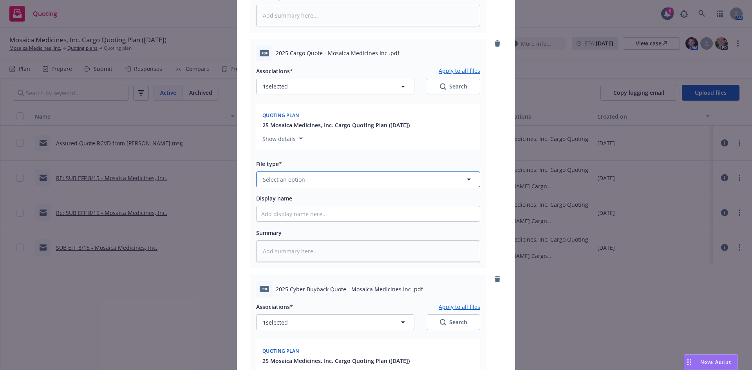
click at [329, 178] on button "Select an option" at bounding box center [368, 180] width 224 height 16
type input "quoe"
type textarea "x"
type input "quote"
click at [346, 200] on div "Quote" at bounding box center [368, 200] width 214 height 11
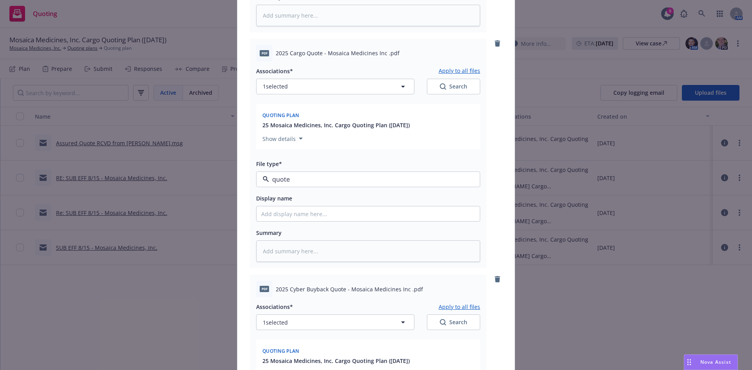
type textarea "x"
type input "Terms"
type textarea "x"
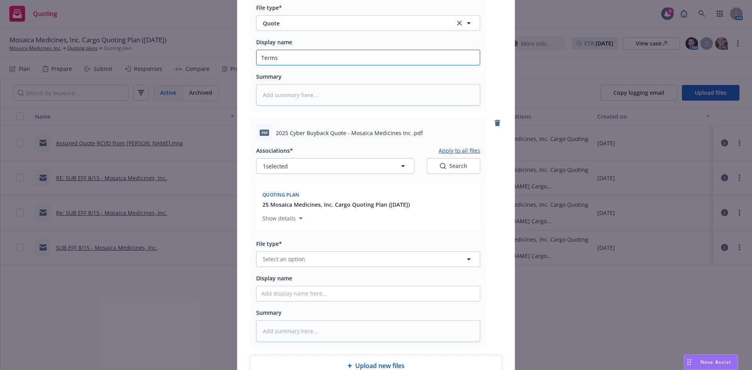
scroll to position [499, 0]
click at [321, 262] on button "Select an option" at bounding box center [368, 259] width 224 height 16
type input "quote"
click at [327, 219] on div "Quote" at bounding box center [368, 216] width 214 height 11
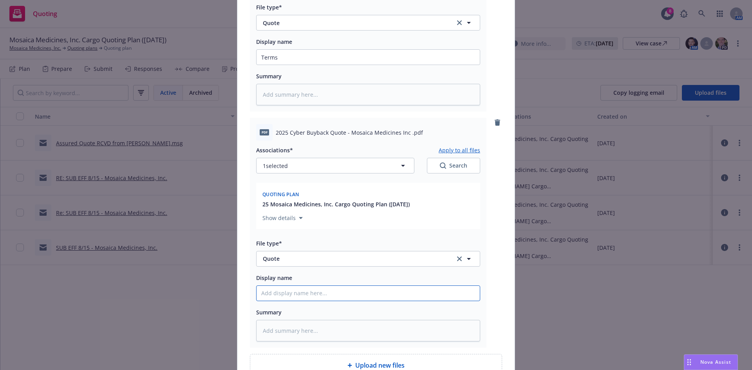
type textarea "x"
type input "C"
type textarea "x"
type input "Cy"
type textarea "x"
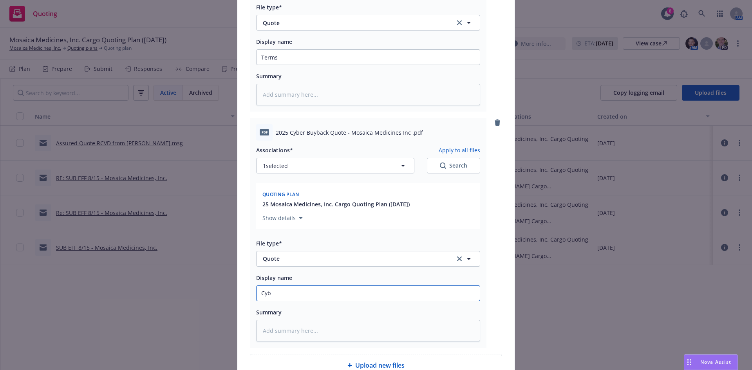
type input "Cybr"
type textarea "x"
type input "Cybre"
type textarea "x"
type input "Cybre"
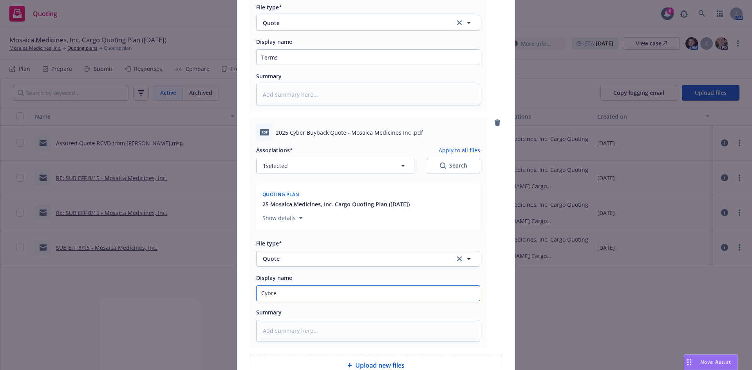
type textarea "x"
type input "Cybre"
type textarea "x"
type input "Cybr"
type textarea "x"
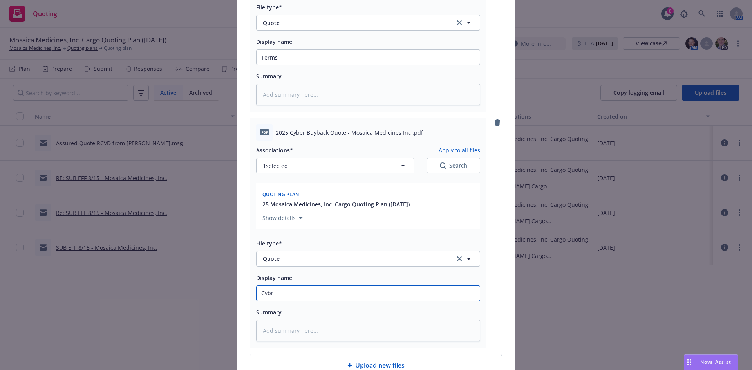
type input "Cybre"
type textarea "x"
type input "Cybr"
type textarea "x"
type input "Cybe"
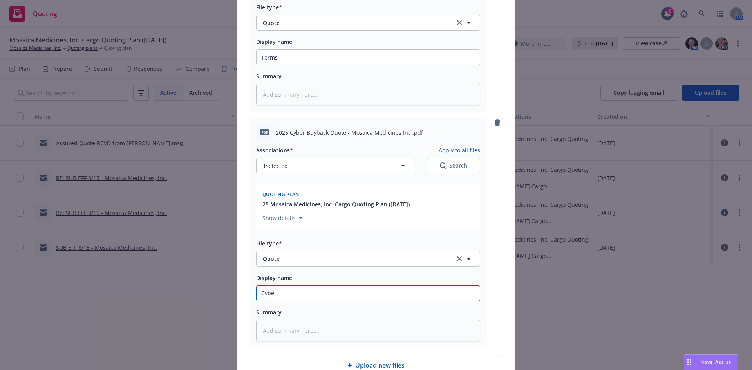
type textarea "x"
type input "Cyber"
type textarea "x"
type input "Cyber"
type textarea "x"
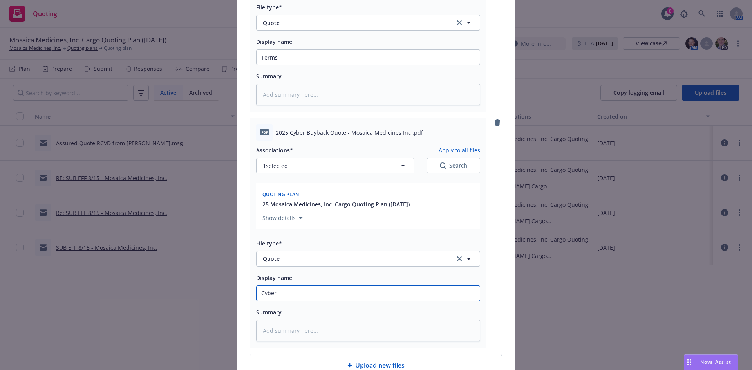
type input "Cyber b"
type textarea "x"
type input "Cyber bu"
type textarea "x"
type input "Cyber buy"
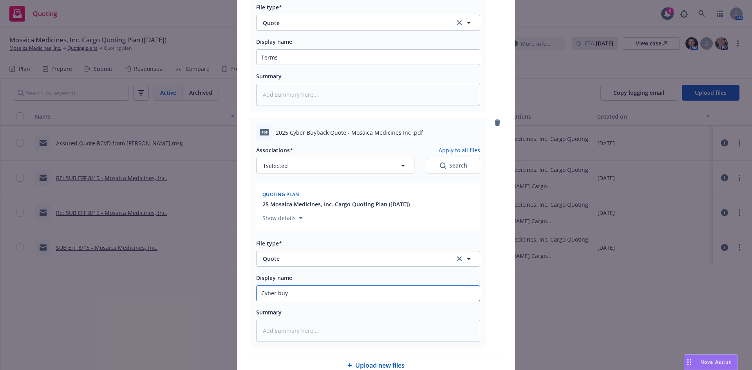
type textarea "x"
type input "Cyber buyba"
type textarea "x"
type input "Cyber buybac"
type textarea "x"
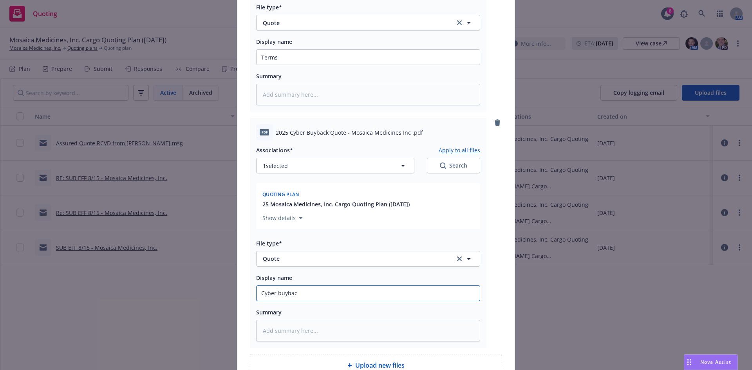
type input "Cyber buyback"
type textarea "x"
type input "Cyber buyback"
type textarea "x"
type input "Cyber buyback o"
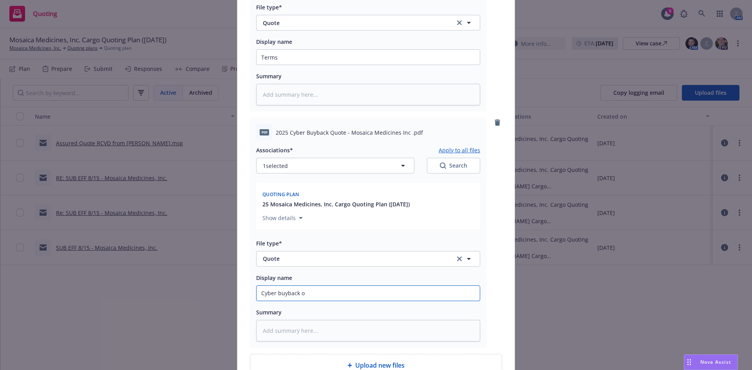
type textarea "x"
type input "Cyber buyback opt"
type textarea "x"
type input "Cyber buyback opti"
type textarea "x"
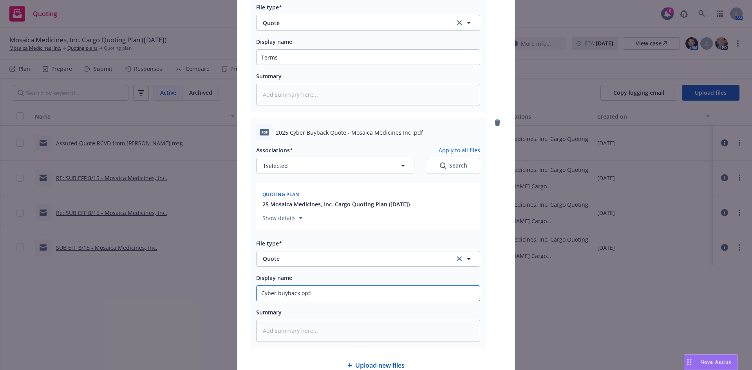
type input "Cyber buyback optio"
type textarea "x"
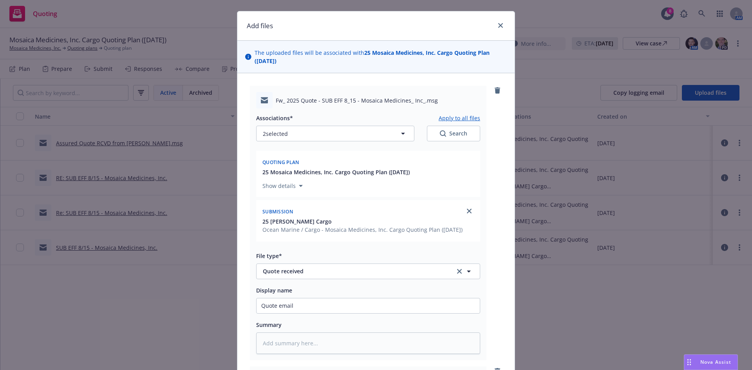
scroll to position [0, 0]
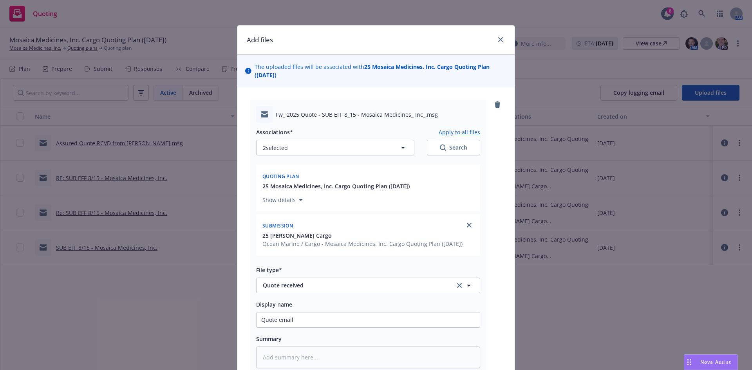
type input "Cyber buyback option"
click at [447, 131] on button "Apply to all files" at bounding box center [460, 131] width 42 height 9
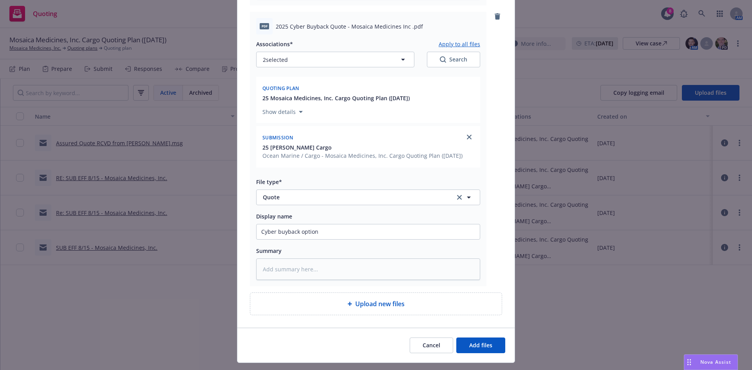
scroll to position [667, 0]
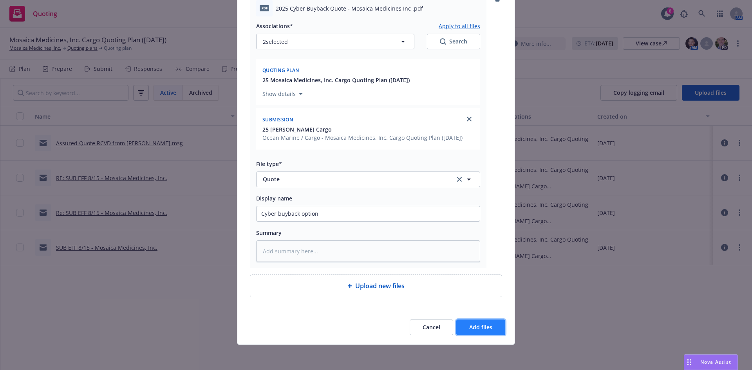
click at [485, 324] on span "Add files" at bounding box center [480, 327] width 23 height 7
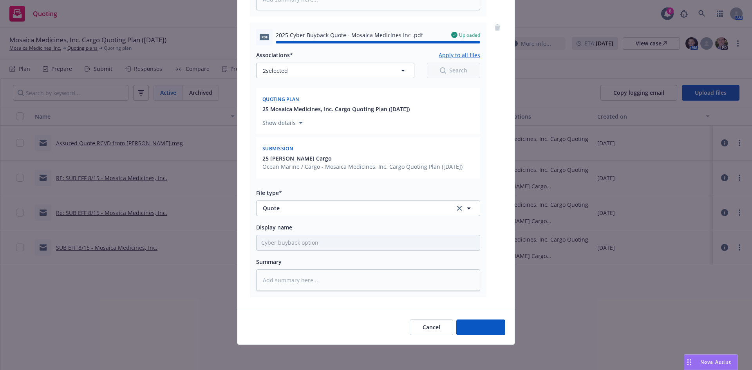
type textarea "x"
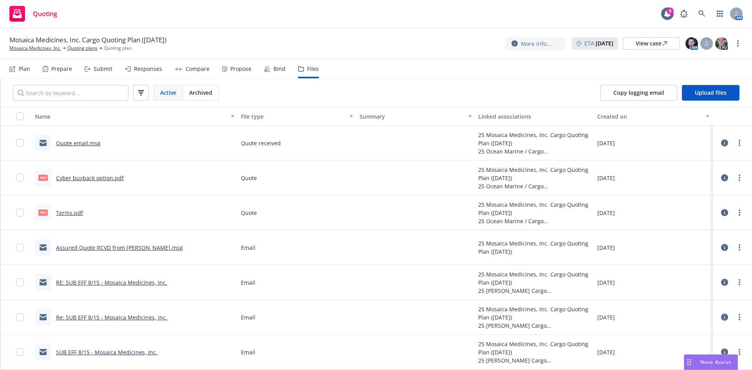
click at [76, 53] on div "Mosaica Medicines, Inc. Cargo Quoting Plan (2025-08-12) Mosaica Medicines, Inc.…" at bounding box center [376, 43] width 752 height 31
click at [78, 50] on link "Quoting plans" at bounding box center [82, 48] width 30 height 7
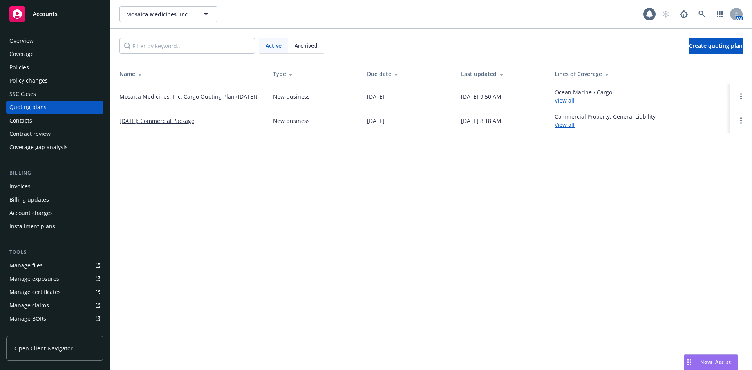
click at [158, 122] on link "[DATE]: Commercial Package" at bounding box center [156, 121] width 75 height 8
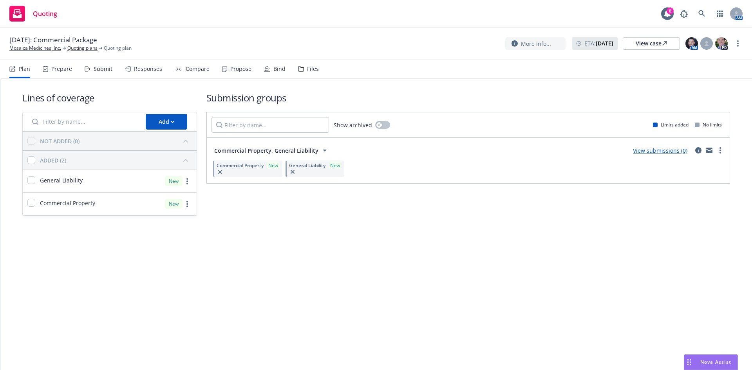
click at [313, 65] on div "Files" at bounding box center [308, 69] width 21 height 19
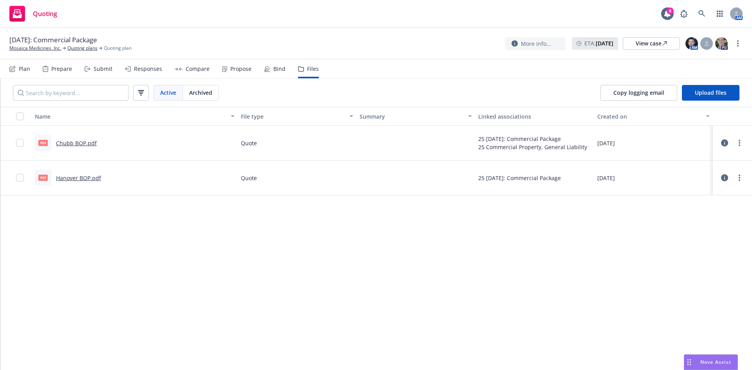
click at [62, 175] on link "Hanover BOP.pdf" at bounding box center [78, 177] width 45 height 7
click at [70, 144] on link "Chubb BOP.pdf" at bounding box center [76, 142] width 41 height 7
click at [736, 175] on link "more" at bounding box center [739, 177] width 9 height 9
click at [698, 224] on link "Edit" at bounding box center [705, 225] width 78 height 16
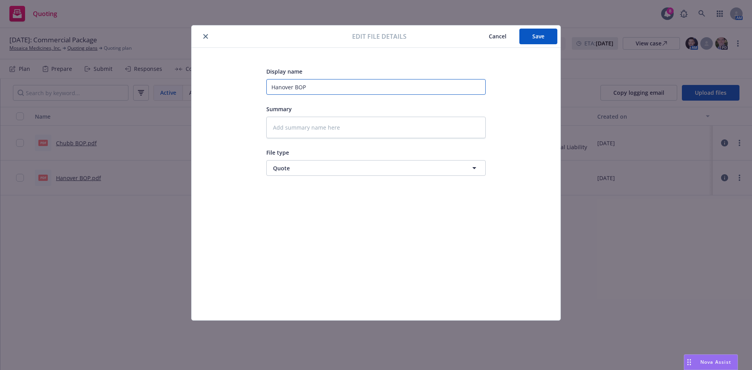
drag, startPoint x: 292, startPoint y: 88, endPoint x: 279, endPoint y: 88, distance: 12.9
click at [279, 88] on input "Hanover BOP" at bounding box center [375, 87] width 219 height 16
type input "Har BOP"
type textarea "x"
type input "[PERSON_NAME] BOP"
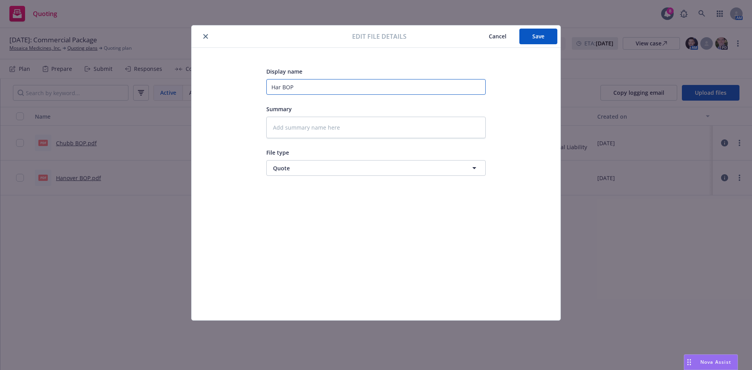
type textarea "x"
type input "Hartf BOP"
type textarea "x"
type input "Hartfo BOP"
type textarea "x"
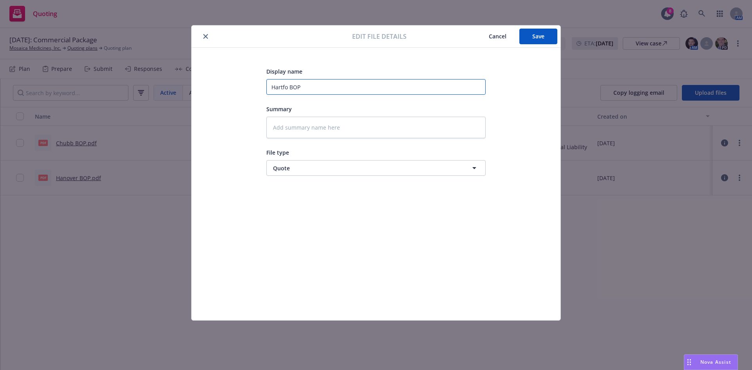
type input "Hartfor BOP"
type textarea "x"
type input "Hartford BOP"
type textarea "x"
type input "Hartford BOP"
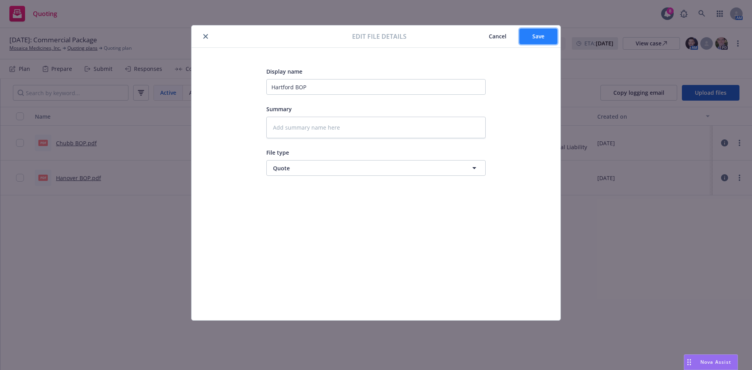
click at [535, 34] on span "Save" at bounding box center [538, 36] width 12 height 7
type textarea "x"
